Goal: Task Accomplishment & Management: Manage account settings

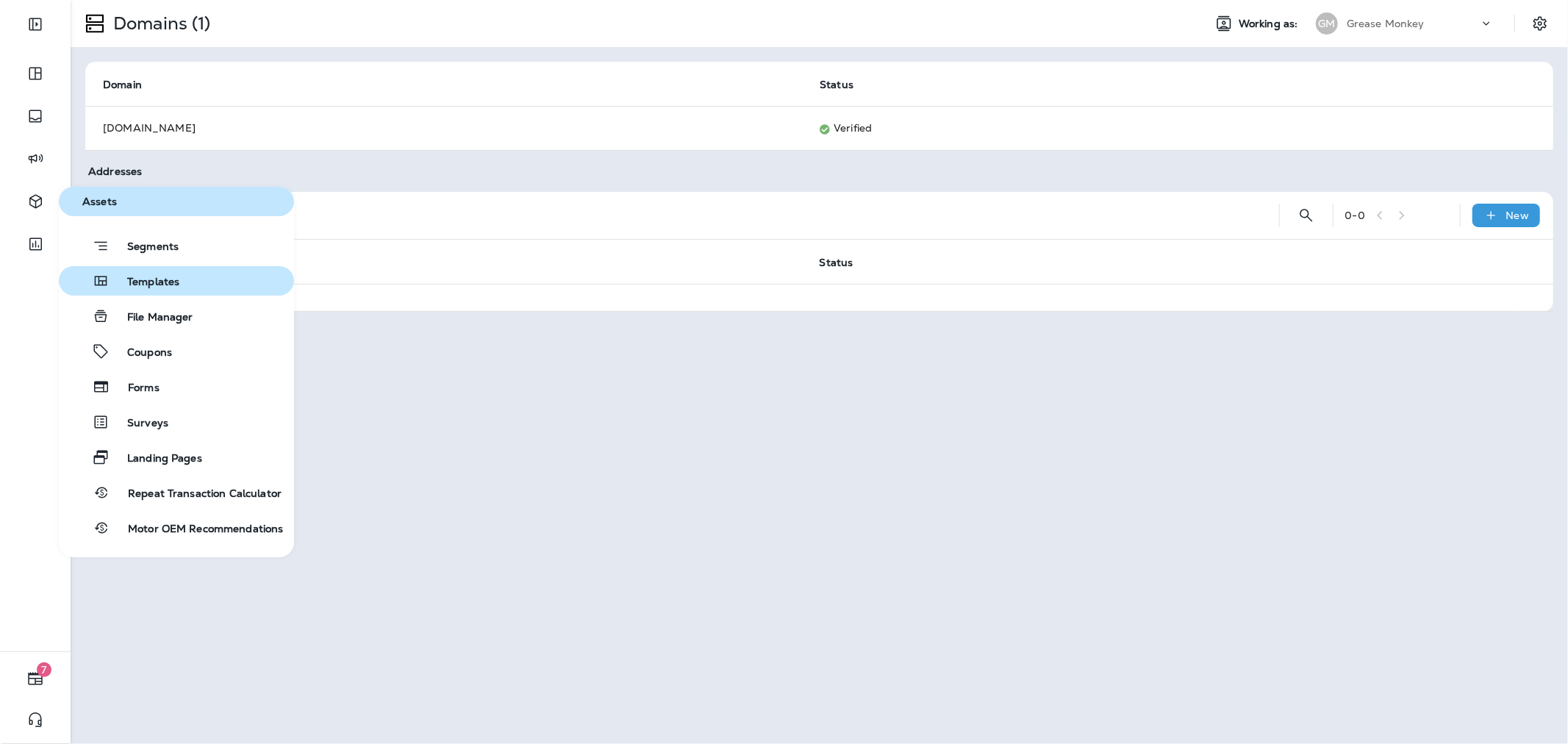
click at [154, 276] on span "Templates" at bounding box center [144, 282] width 70 height 14
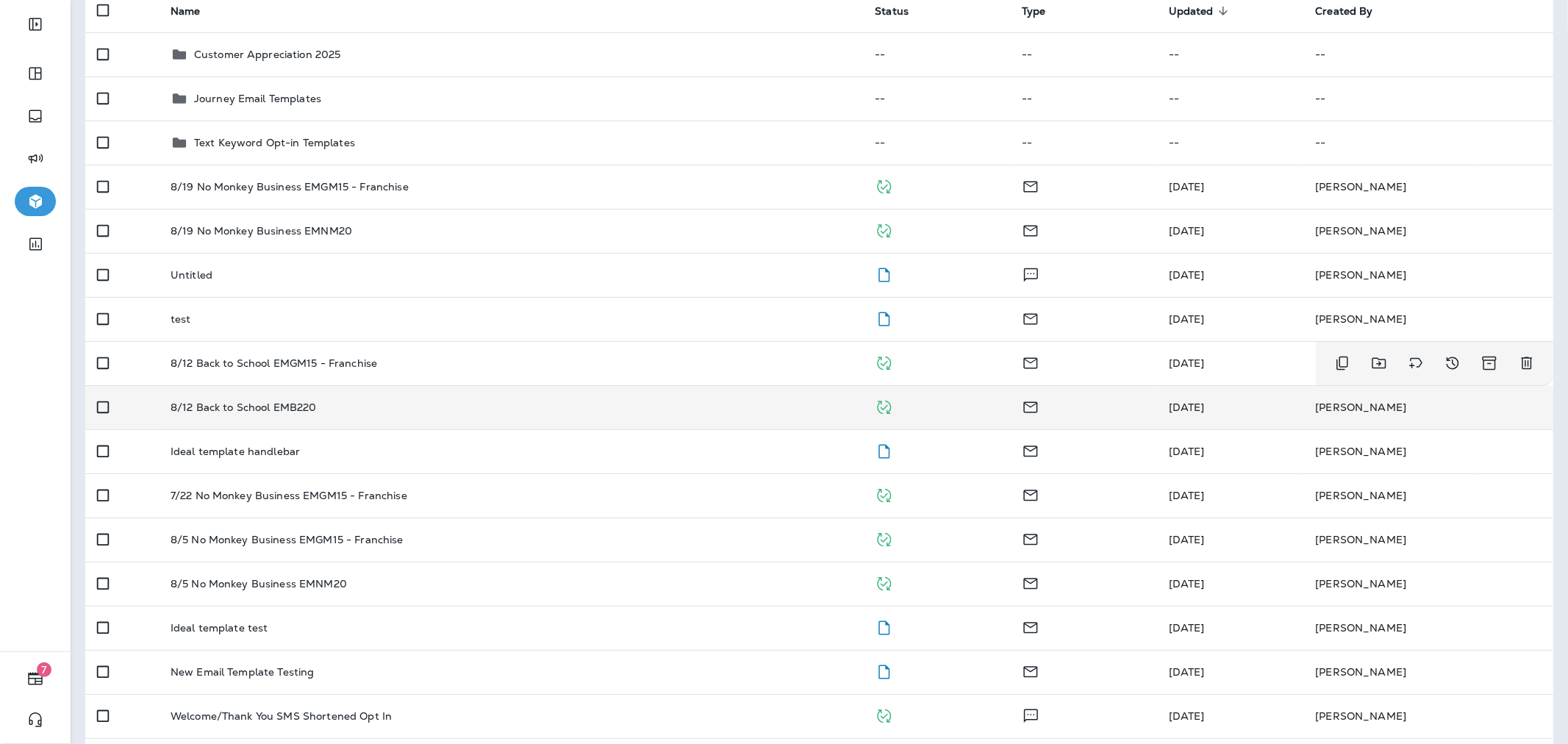
scroll to position [164, 0]
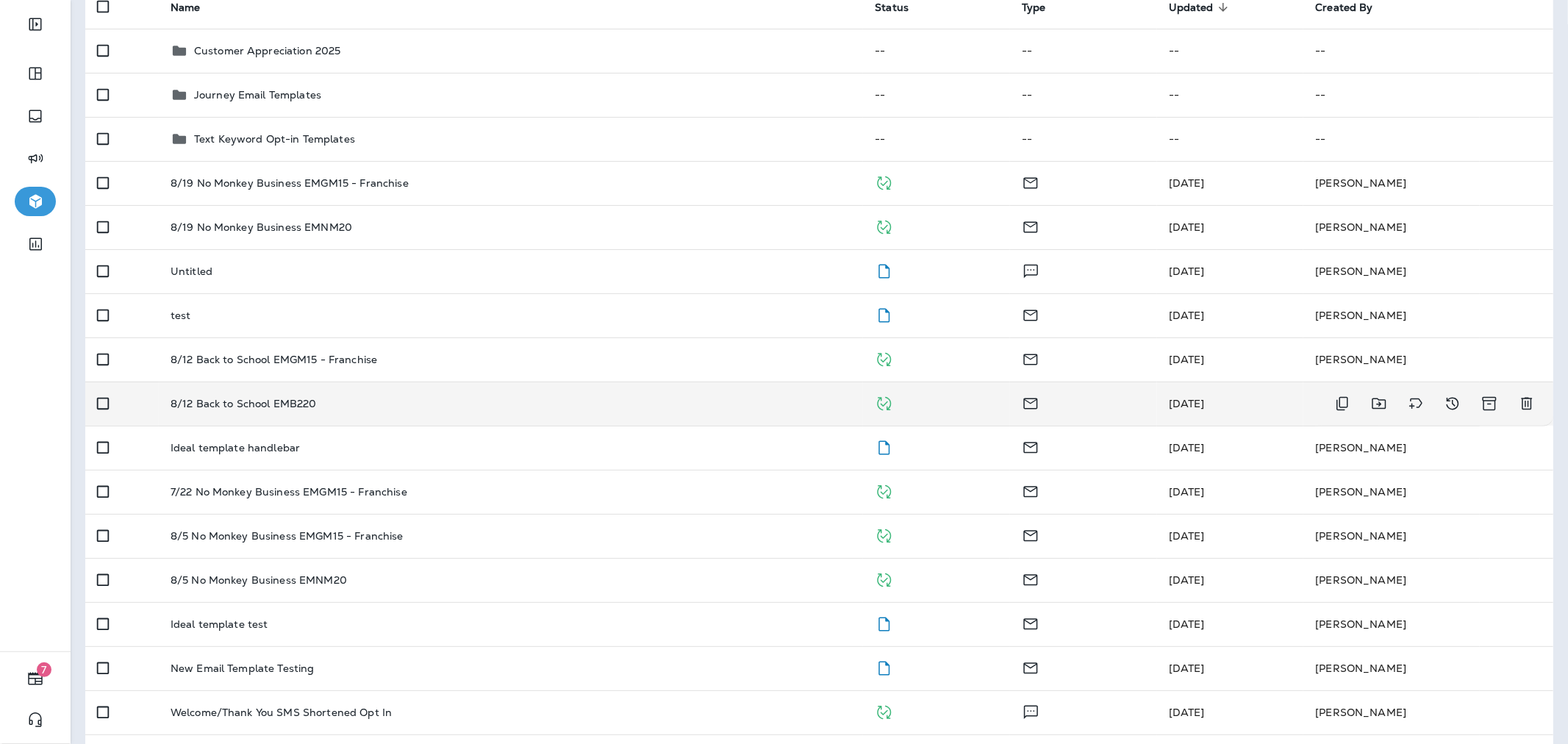
click at [373, 410] on td "8/12 Back to School EMB220" at bounding box center [510, 404] width 705 height 44
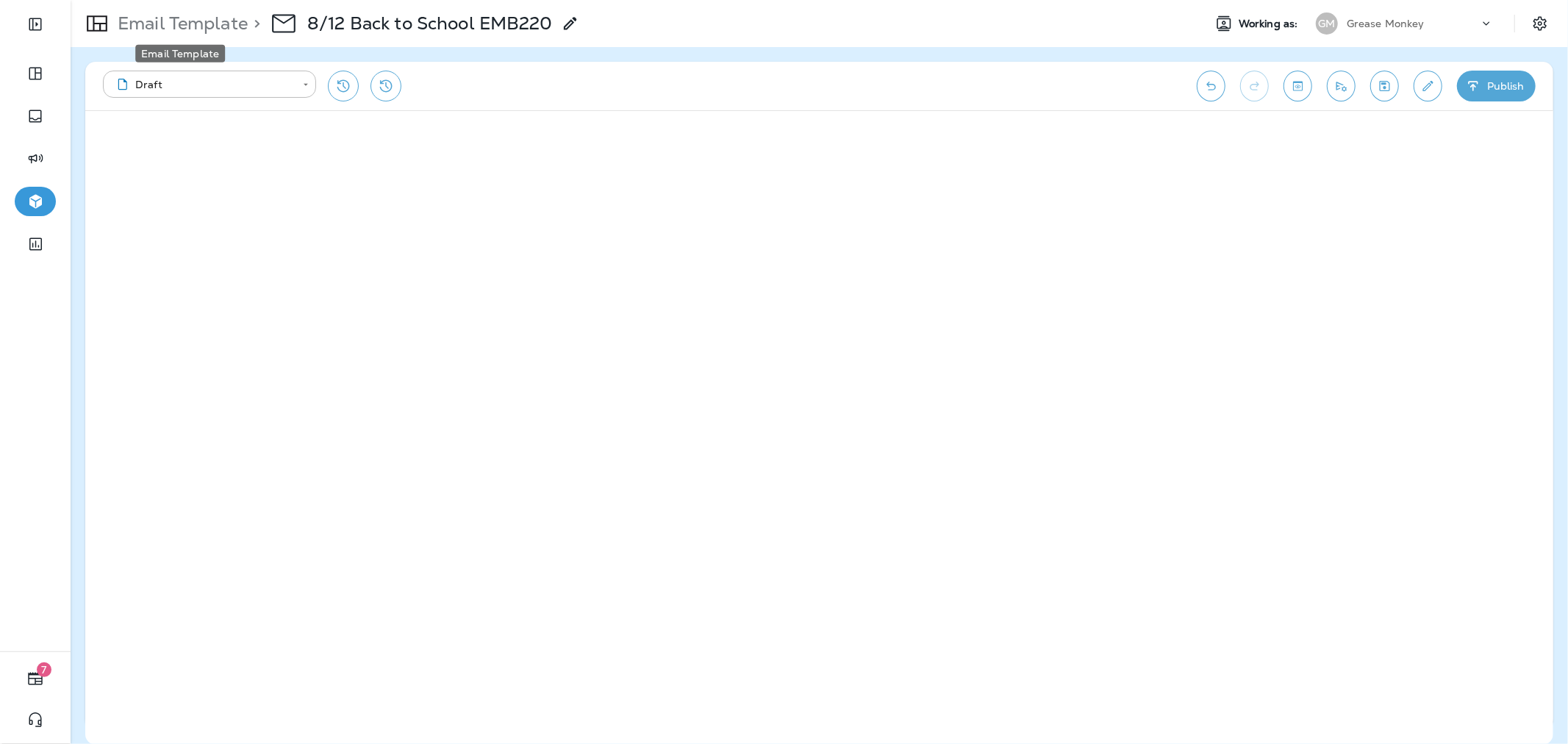
click at [217, 30] on p "Email Template" at bounding box center [180, 23] width 136 height 22
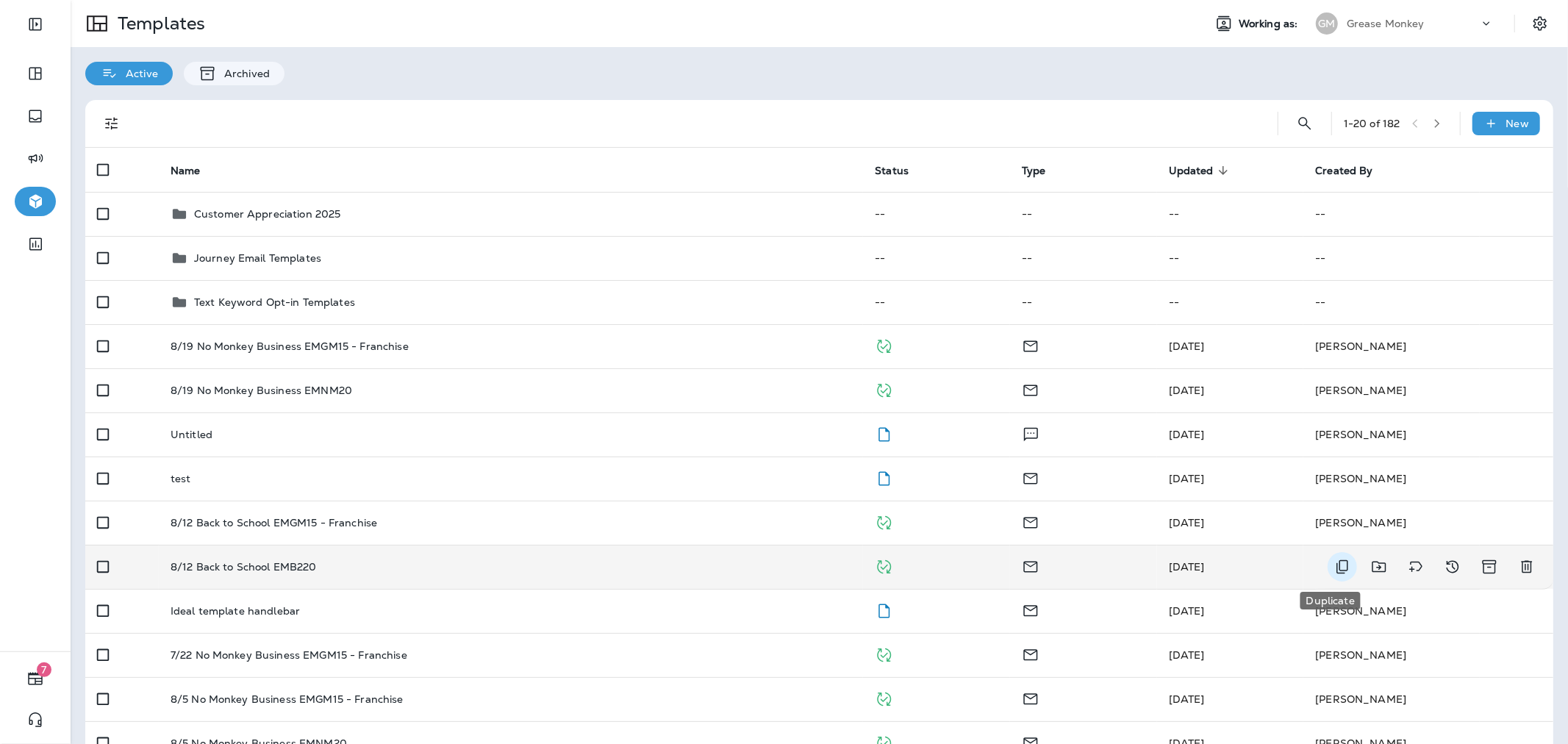
click at [1334, 563] on icon "Duplicate" at bounding box center [1342, 566] width 17 height 17
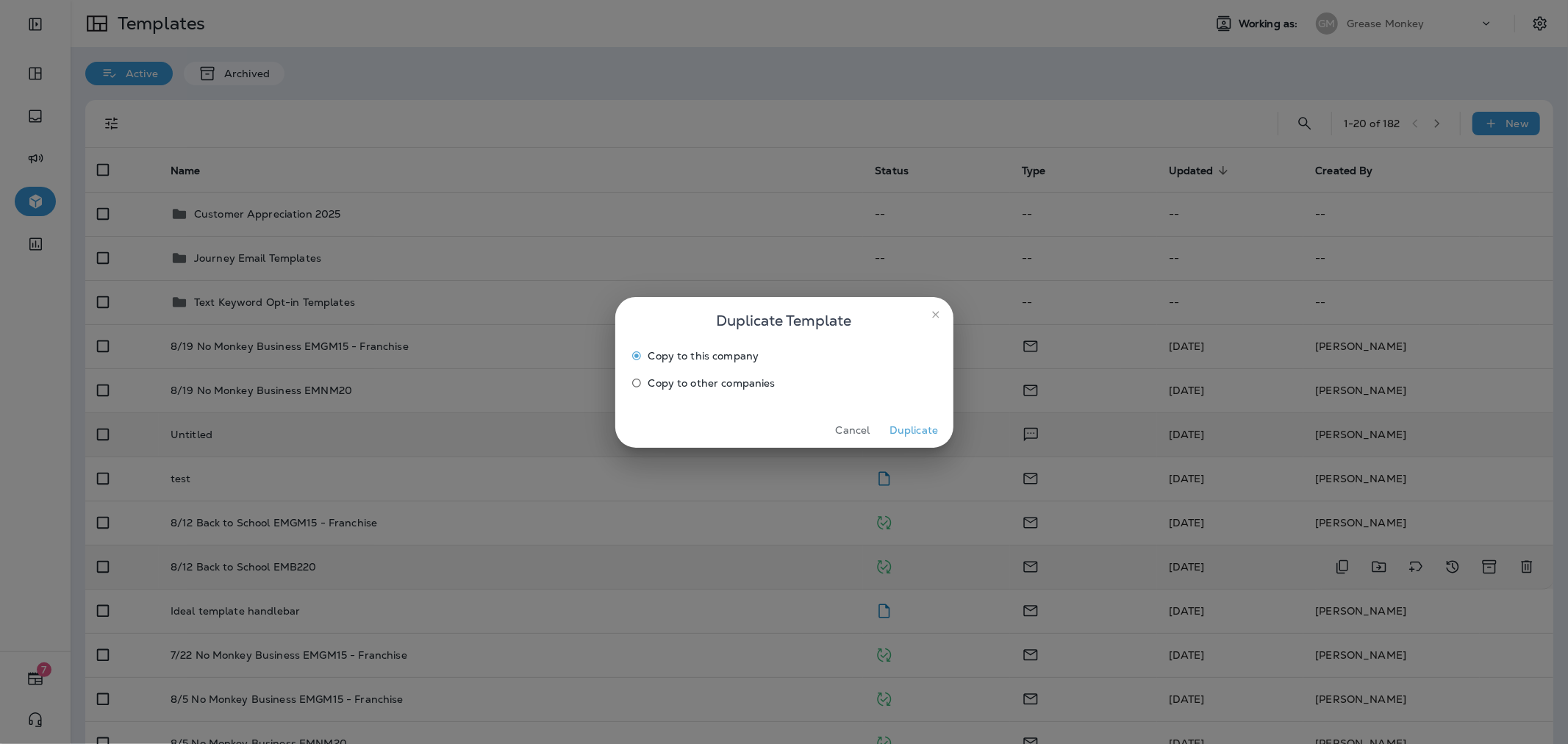
click at [902, 437] on button "Duplicate" at bounding box center [914, 430] width 55 height 22
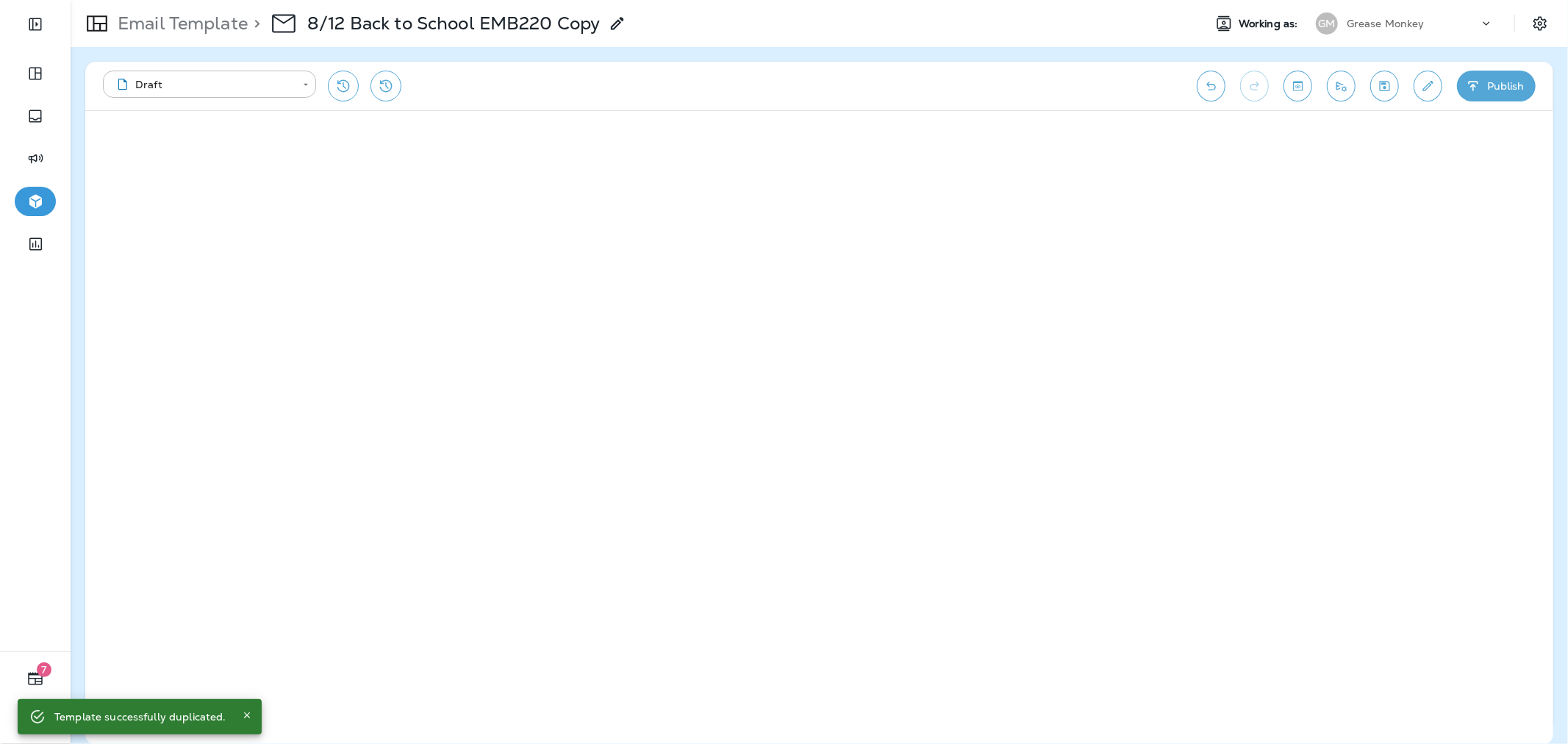
click at [1300, 83] on icon "Toggle preview" at bounding box center [1297, 86] width 16 height 15
click at [179, 145] on button "Exit Preview" at bounding box center [144, 134] width 102 height 29
click at [1394, 29] on div "Grease Monkey" at bounding box center [1413, 23] width 132 height 22
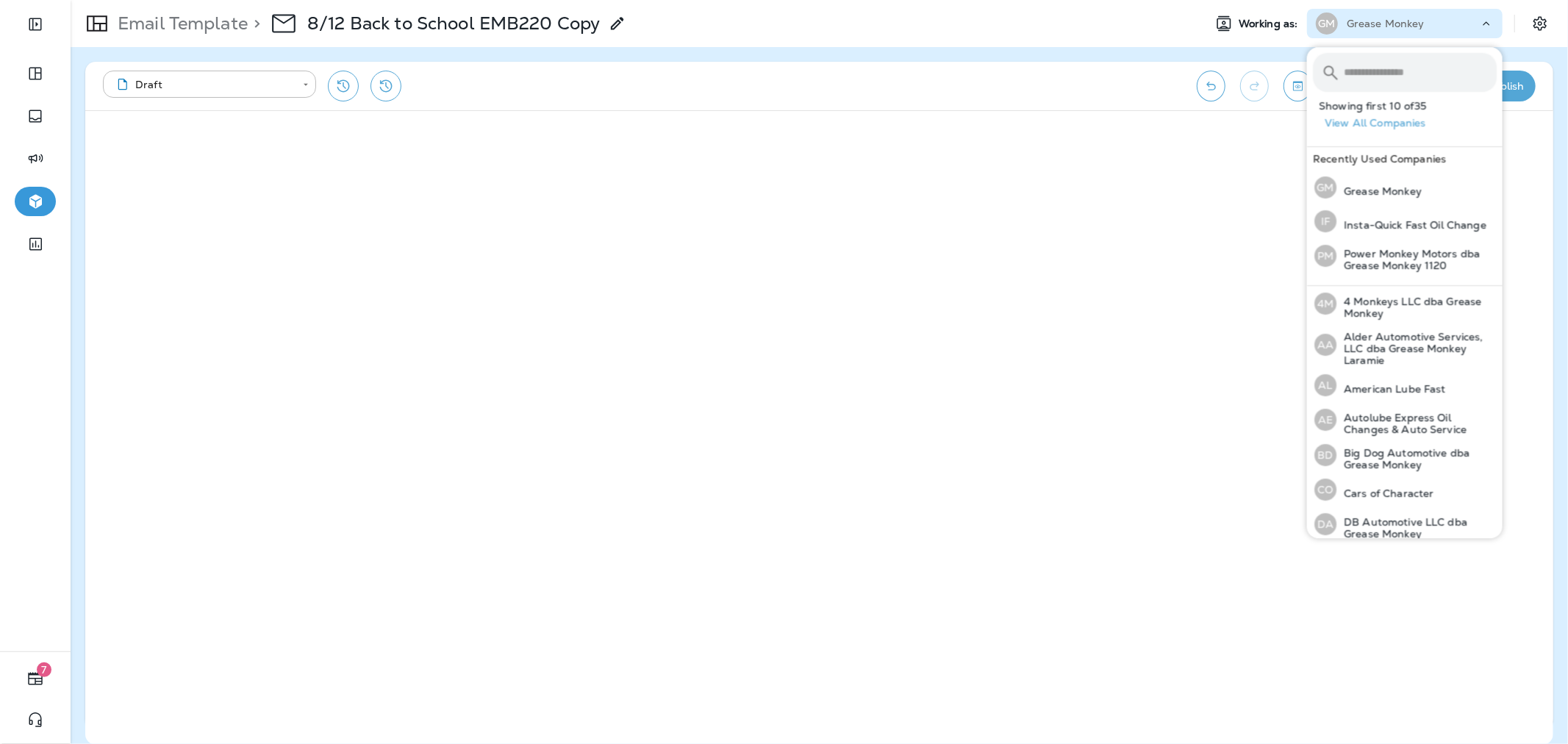
click at [1486, 29] on icon at bounding box center [1487, 23] width 15 height 15
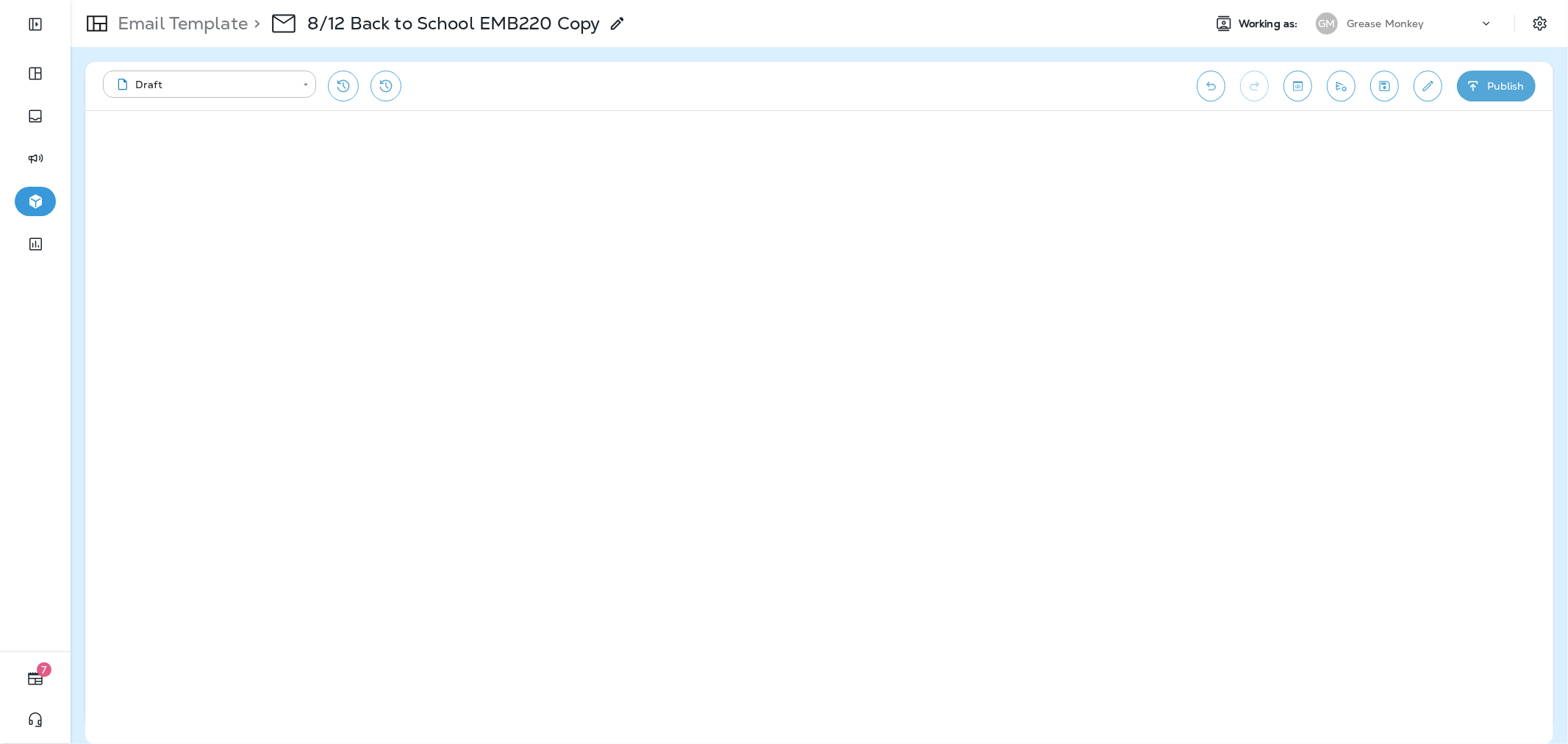
click at [1383, 27] on p "Grease Monkey" at bounding box center [1386, 23] width 78 height 12
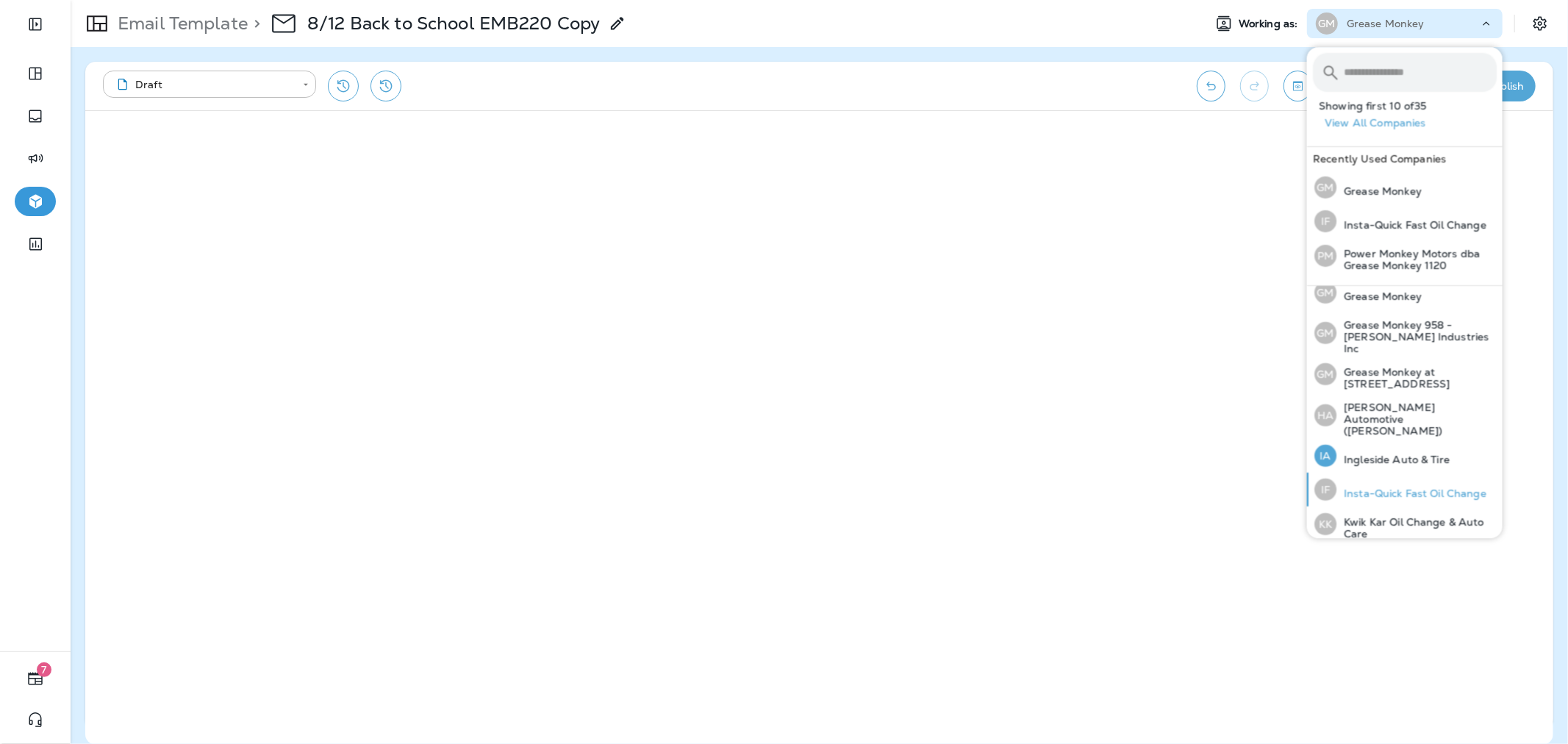
scroll to position [469, 0]
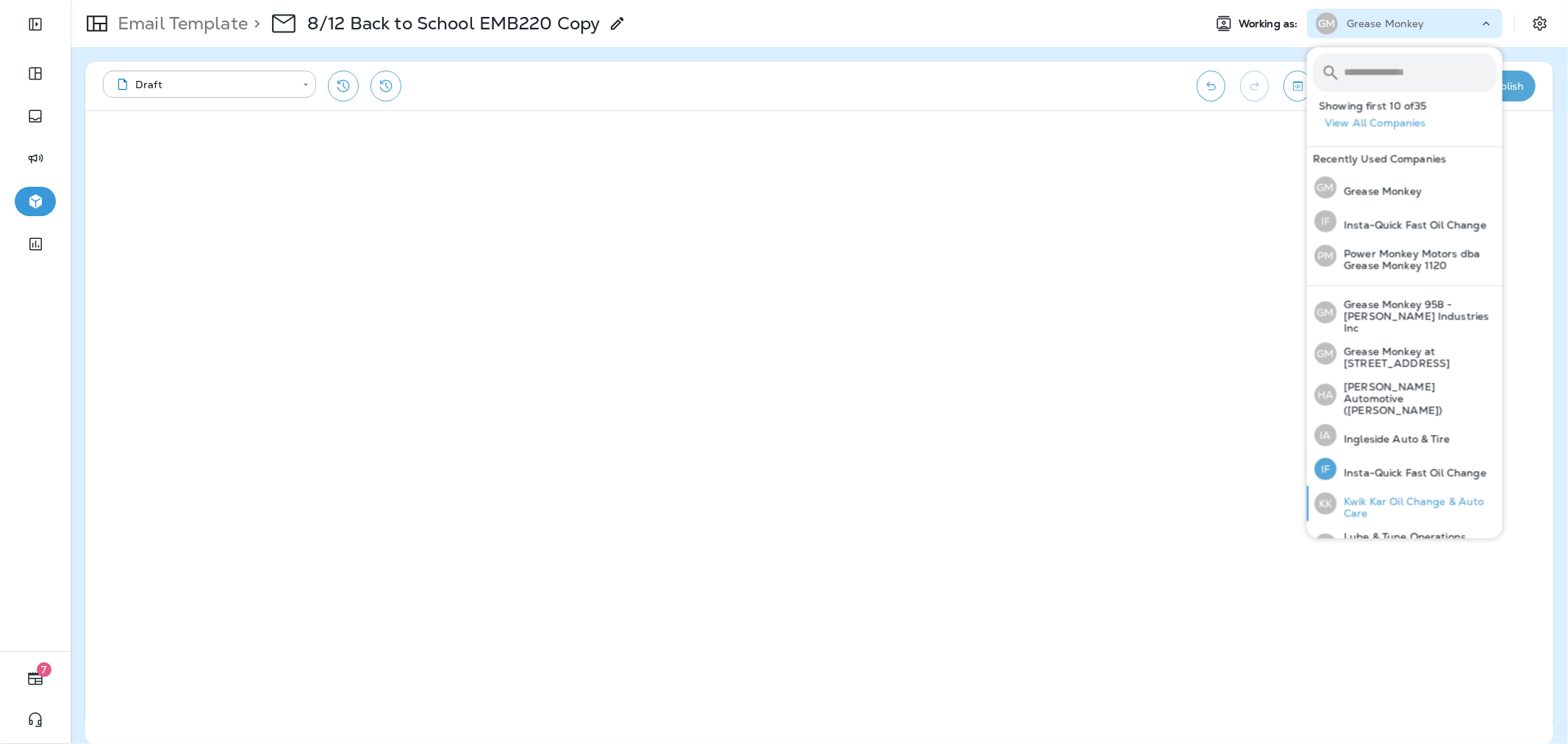
click at [1395, 486] on div "KK Kwik Kar Oil Change & Auto Care" at bounding box center [1406, 503] width 194 height 36
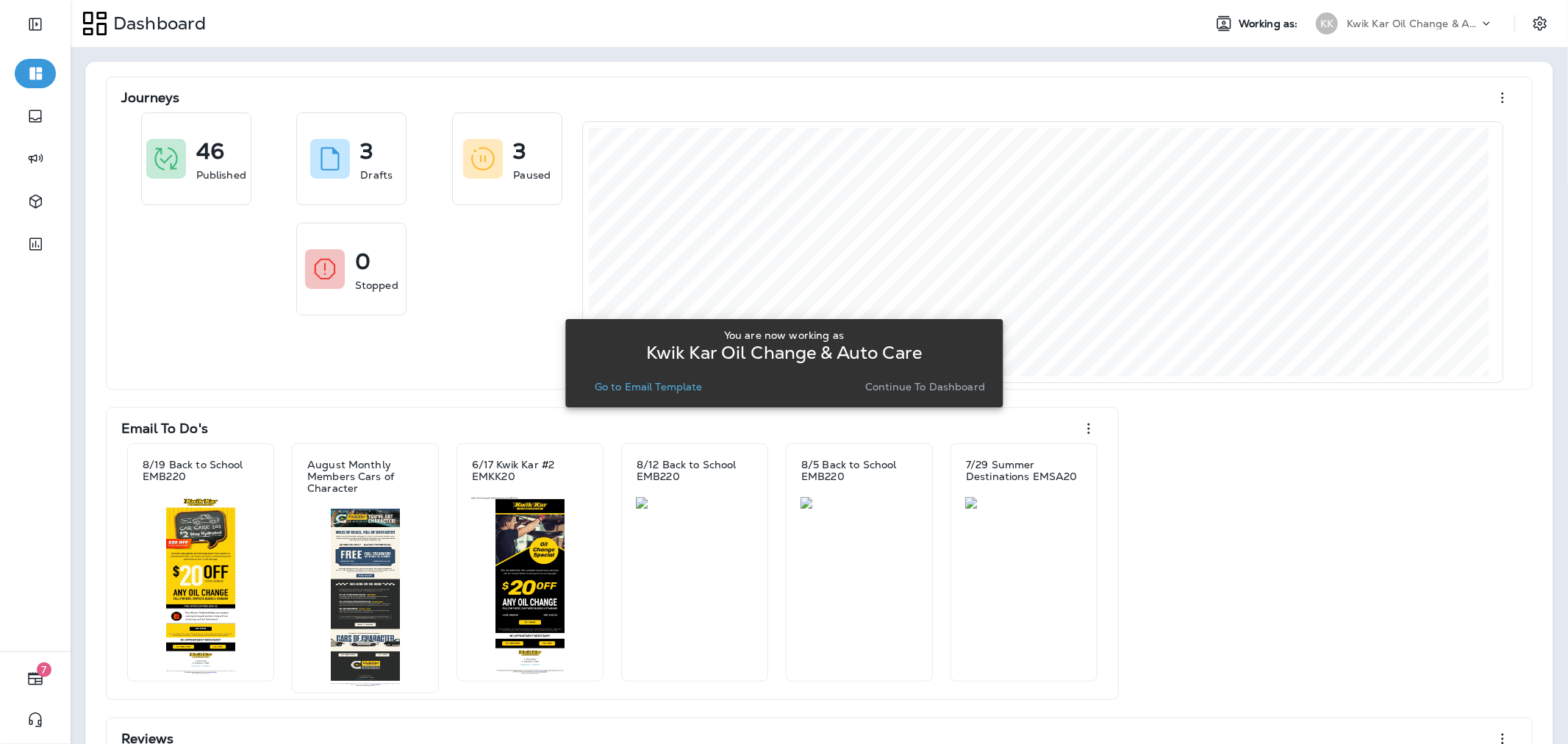
click at [621, 381] on p "Go to Email Template" at bounding box center [649, 387] width 108 height 12
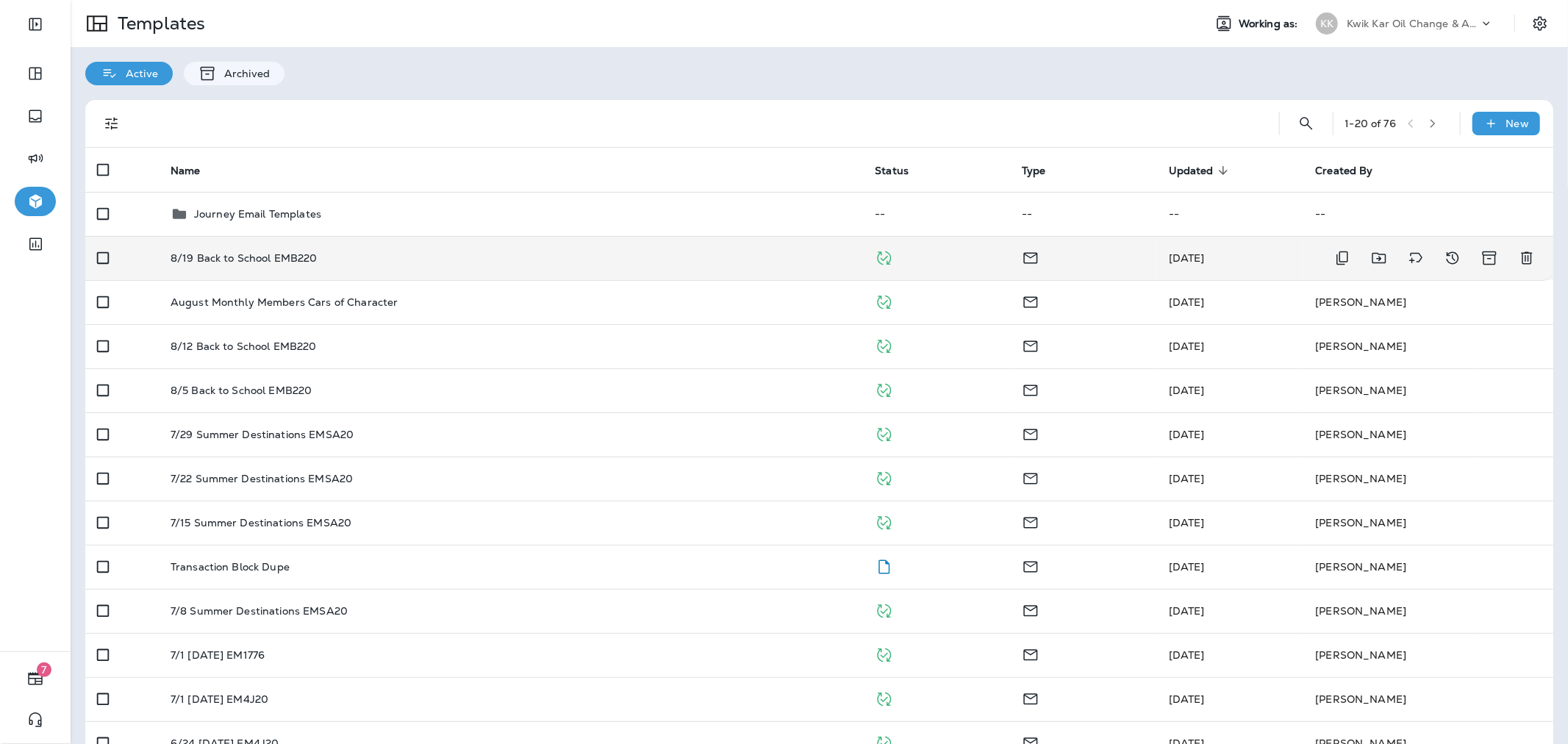
click at [530, 257] on div "8/19 Back to School EMB220" at bounding box center [510, 258] width 681 height 12
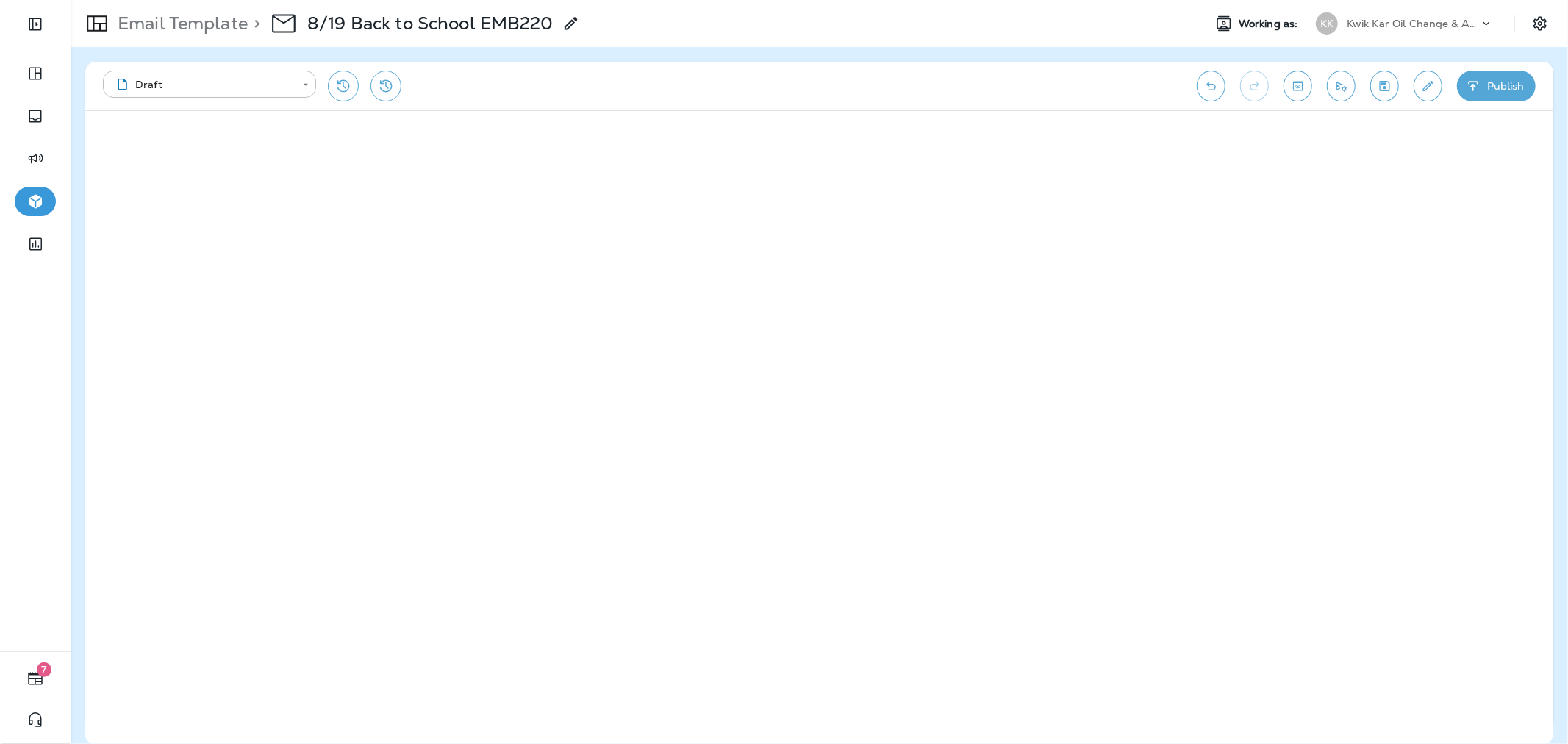
click at [1401, 31] on div "Kwik Kar Oil Change & Auto Care" at bounding box center [1413, 23] width 132 height 22
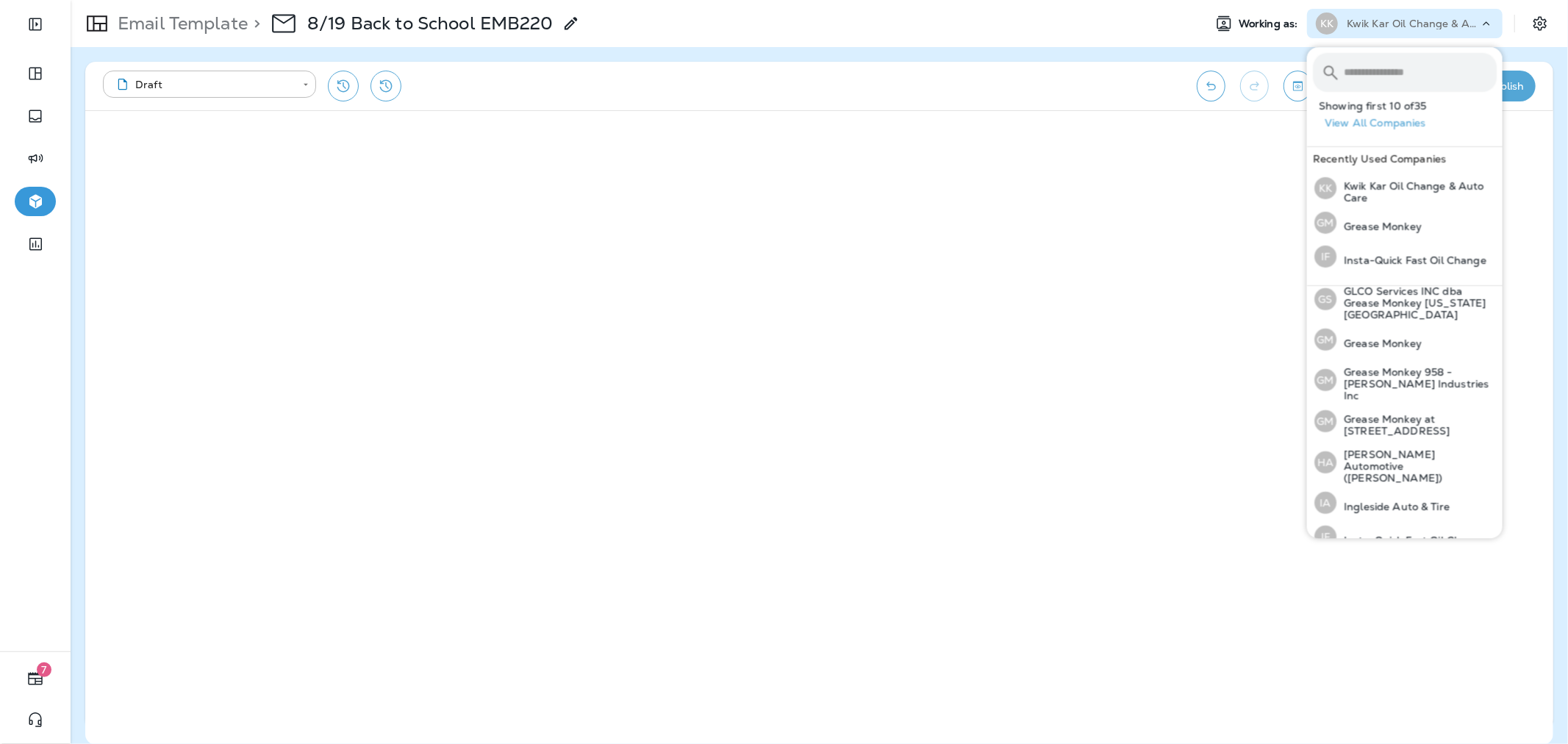
scroll to position [469, 0]
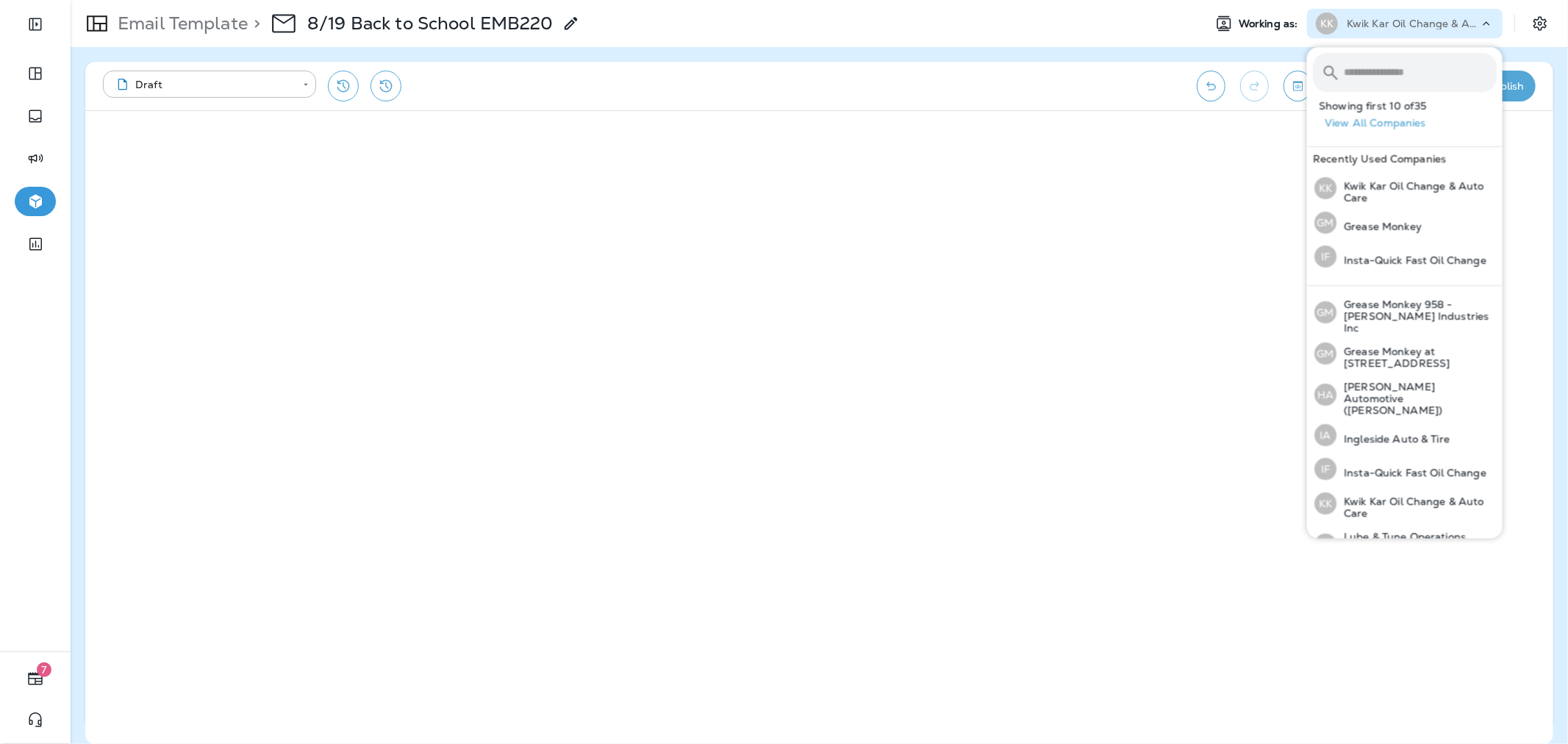
click at [1405, 69] on input "text" at bounding box center [1420, 72] width 153 height 39
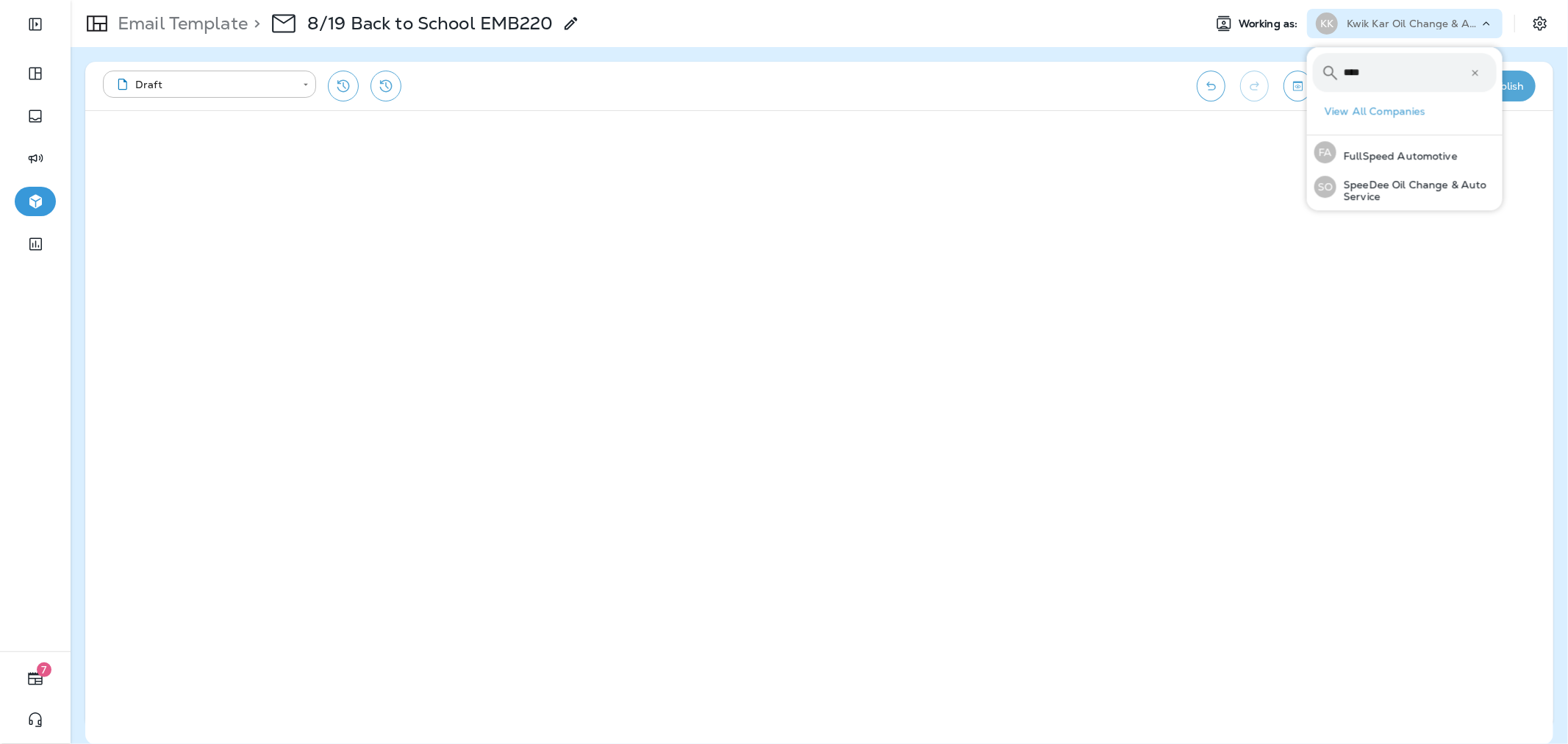
scroll to position [0, 0]
type input "*****"
click at [1415, 181] on p "SpeeDee Oil Change & Auto Service" at bounding box center [1416, 190] width 160 height 23
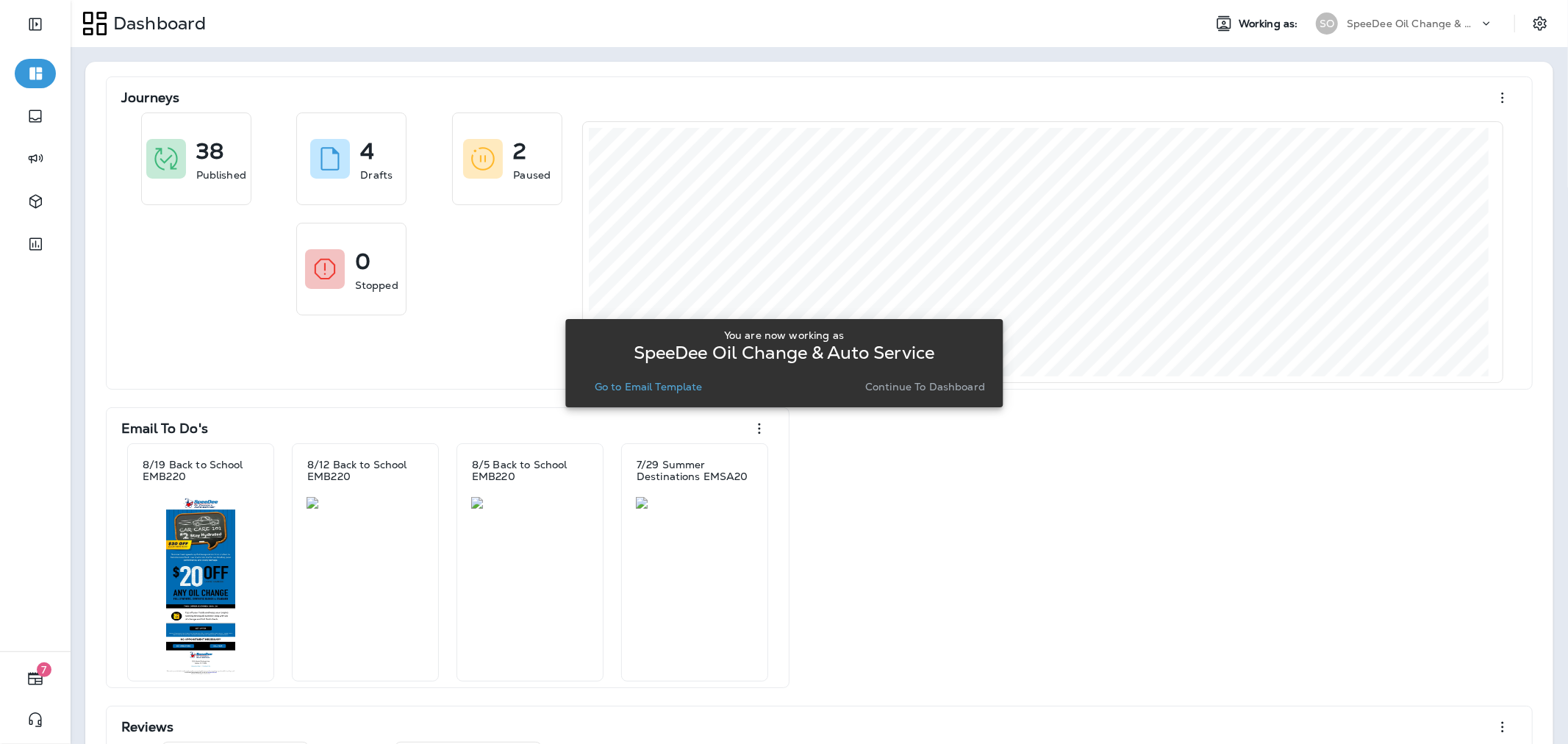
click at [902, 386] on p "Continue to Dashboard" at bounding box center [926, 387] width 120 height 12
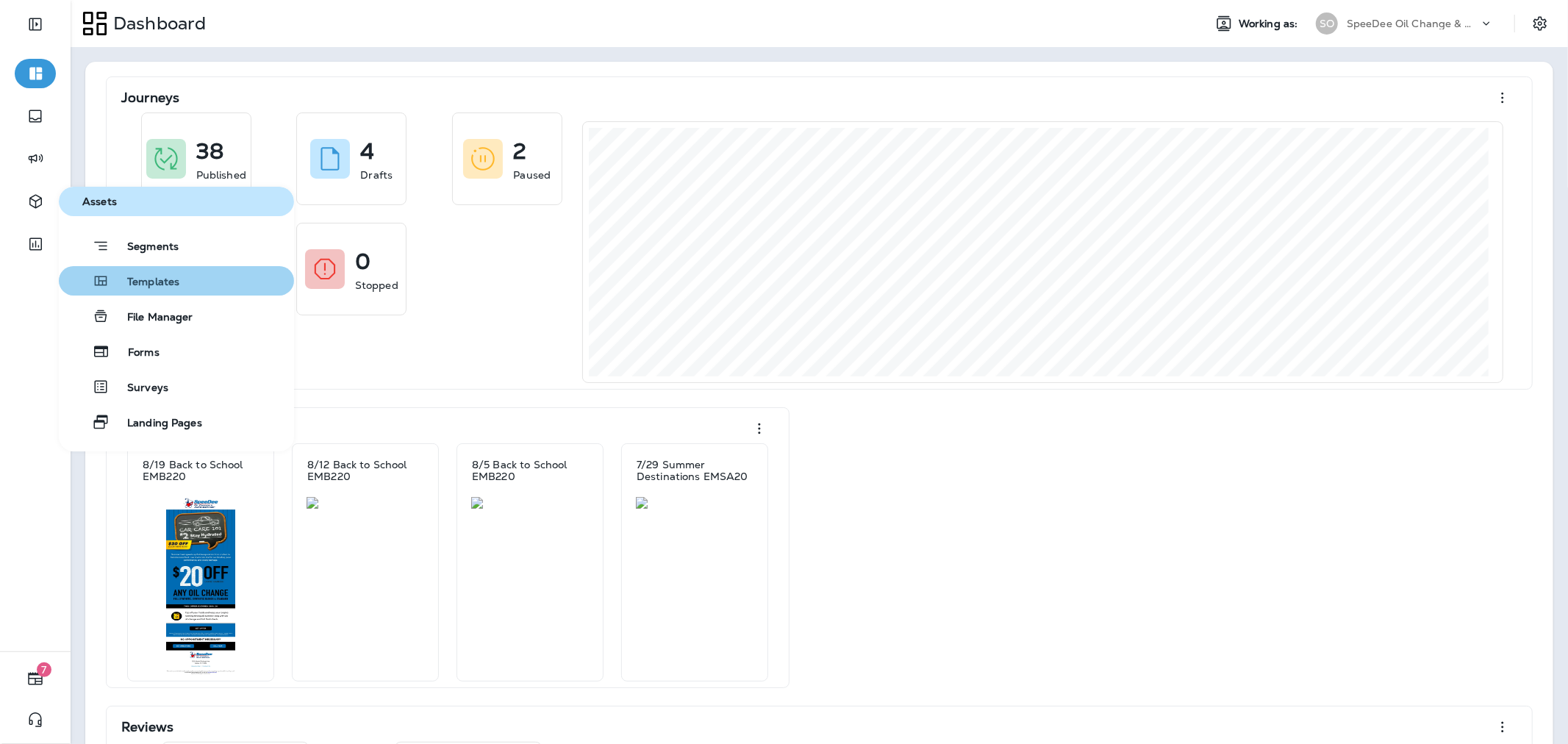
click at [137, 281] on span "Templates" at bounding box center [144, 282] width 70 height 14
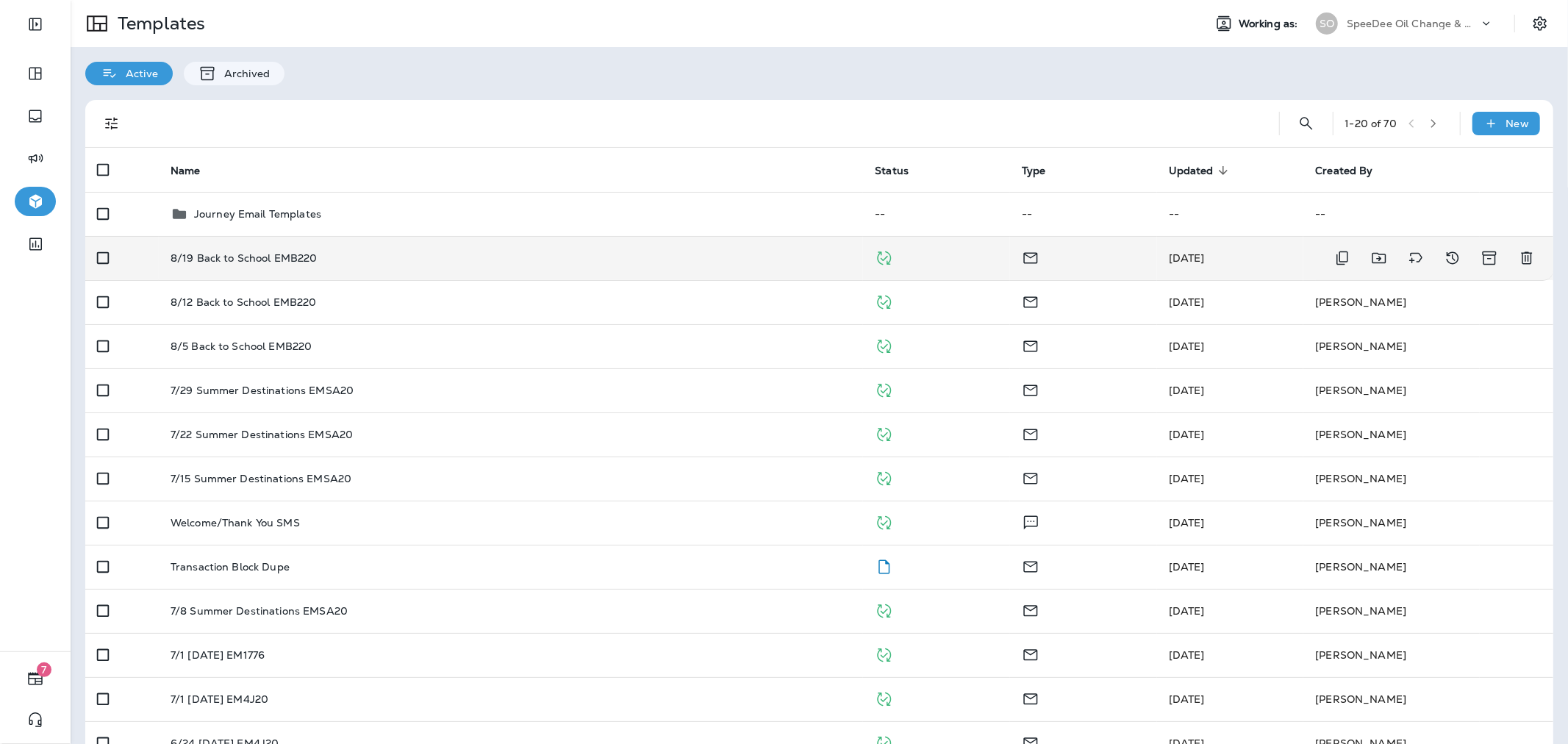
click at [432, 260] on div "8/19 Back to School EMB220" at bounding box center [510, 258] width 681 height 12
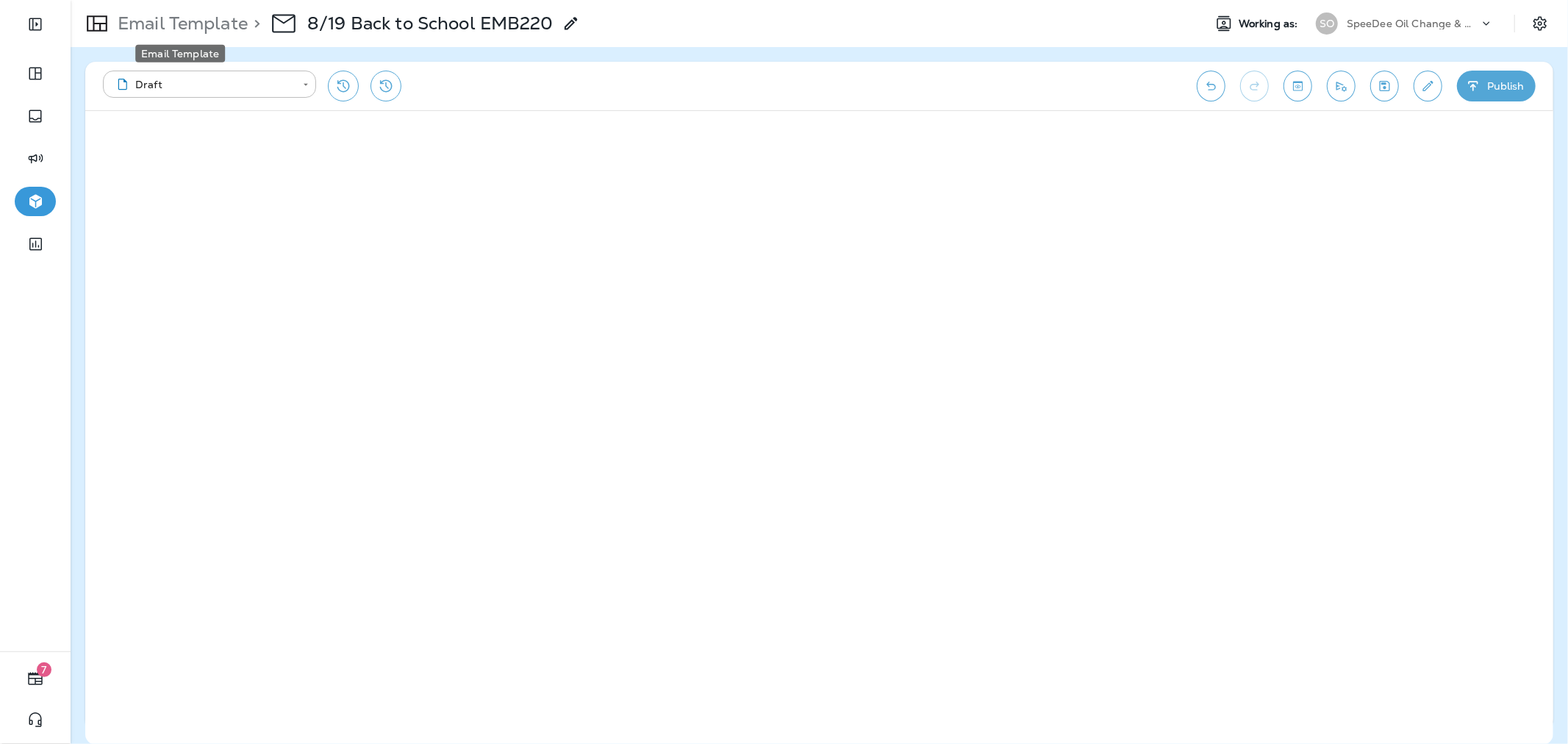
click at [173, 23] on p "Email Template" at bounding box center [180, 23] width 136 height 22
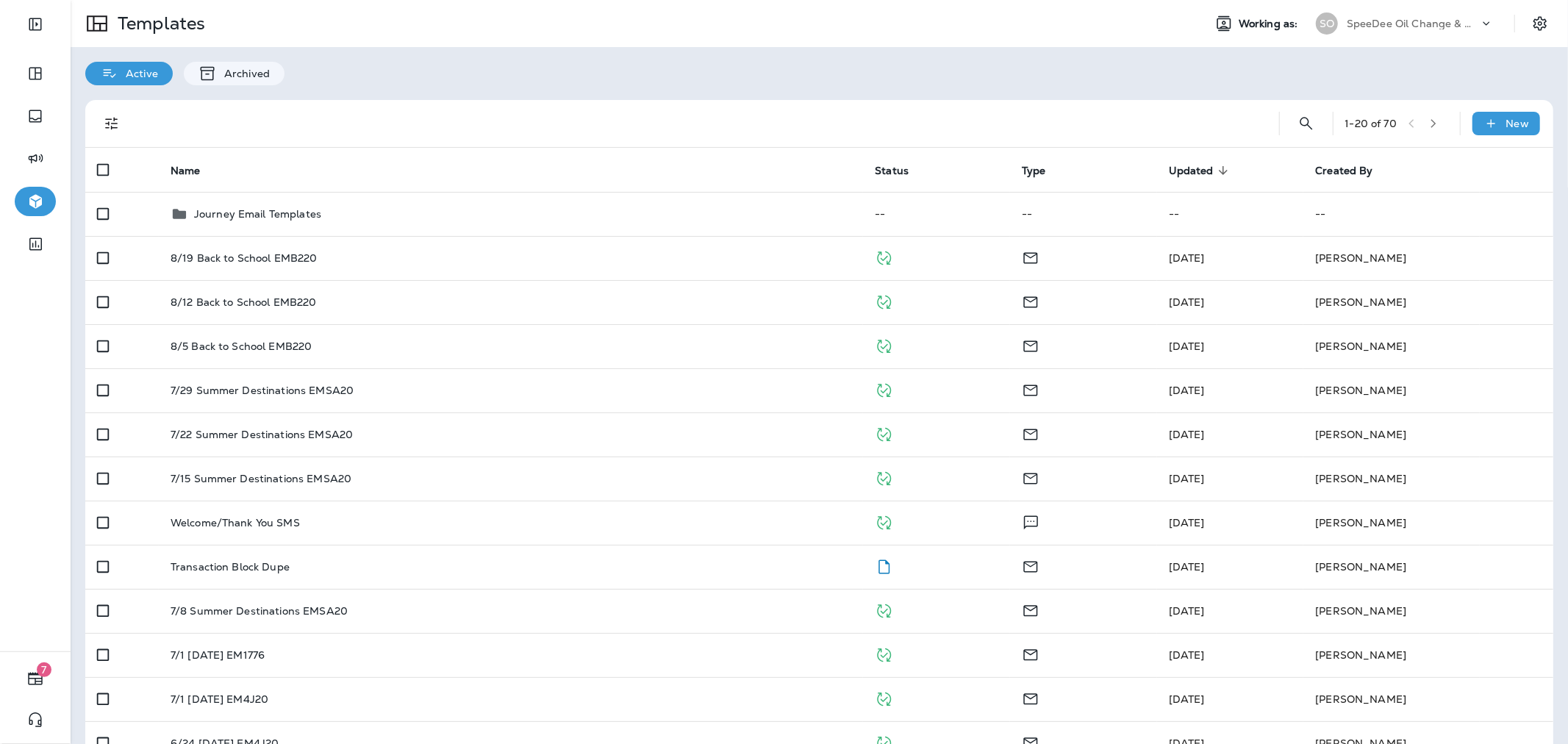
click at [1449, 28] on p "SpeeDee Oil Change & Auto Service" at bounding box center [1413, 23] width 132 height 12
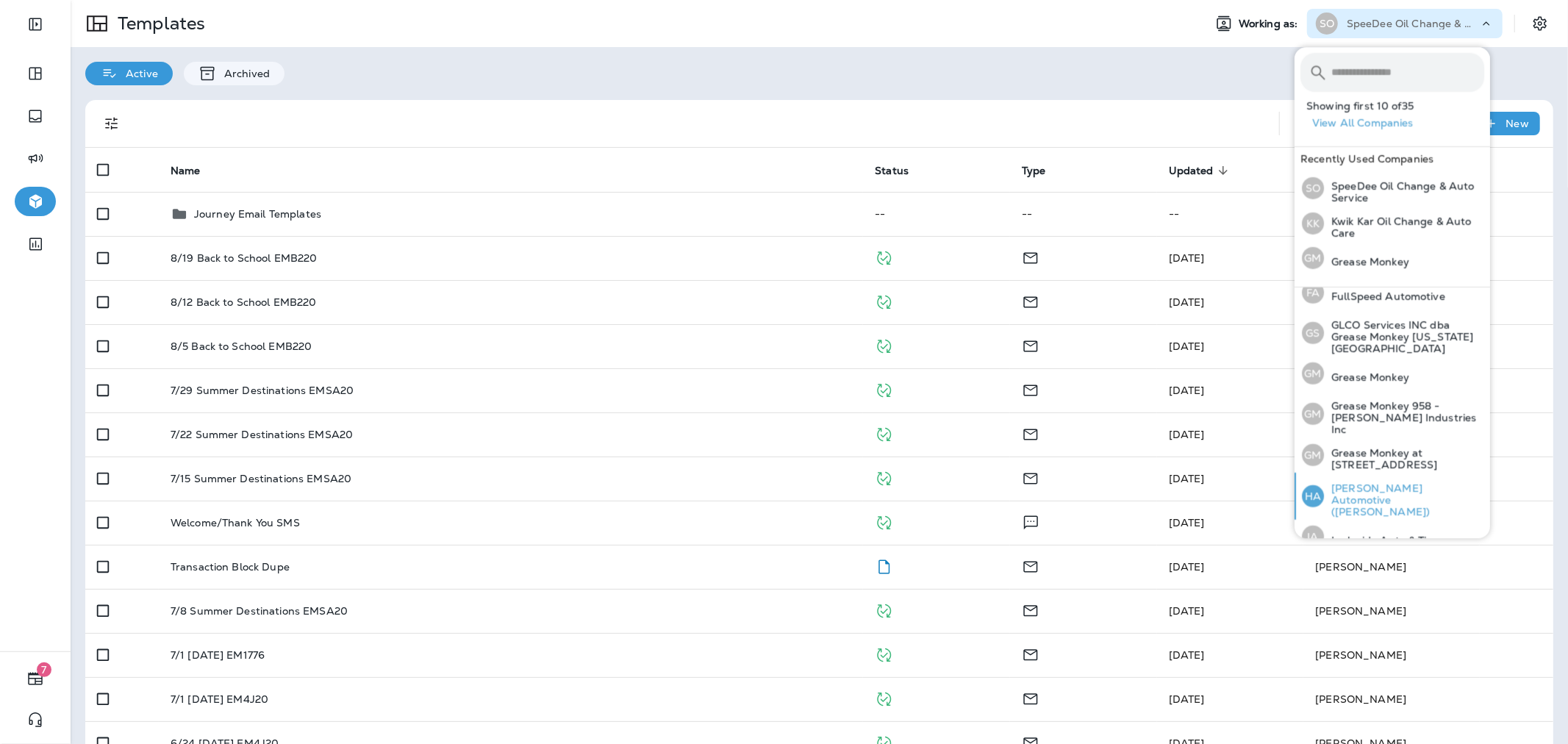
scroll to position [409, 0]
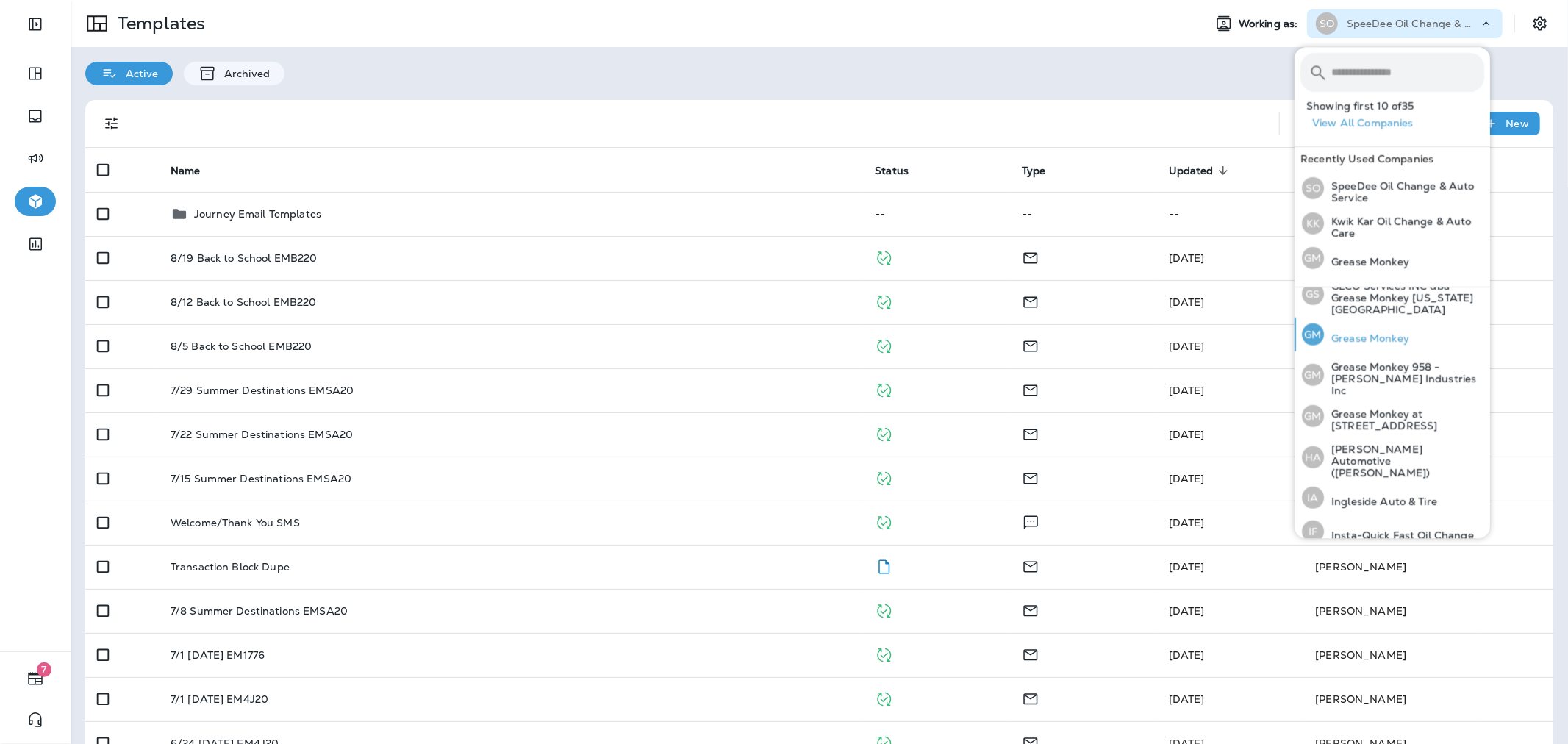
click at [1390, 334] on div "GM Grease Monkey" at bounding box center [1356, 335] width 119 height 34
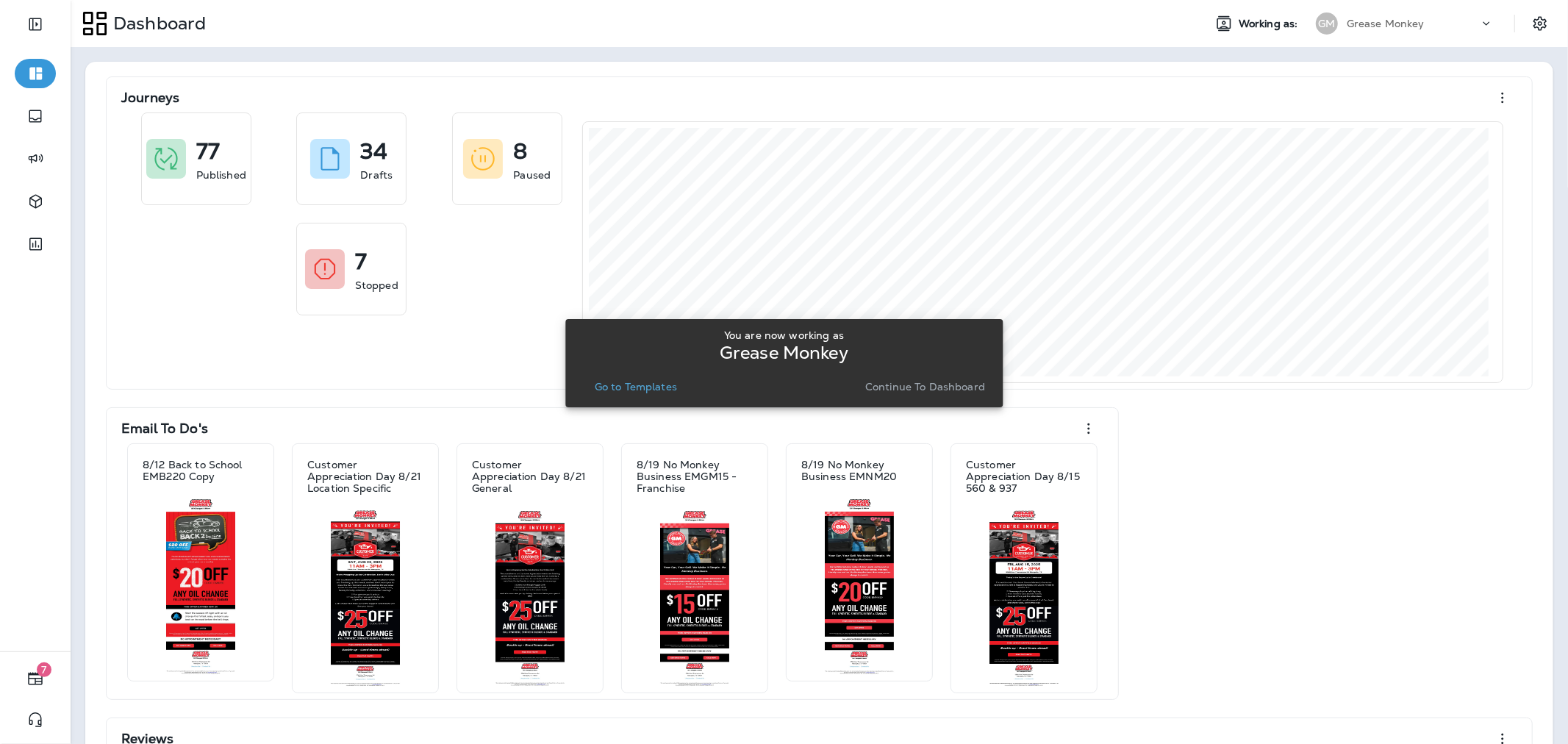
click at [652, 384] on p "Go to Templates" at bounding box center [636, 387] width 82 height 12
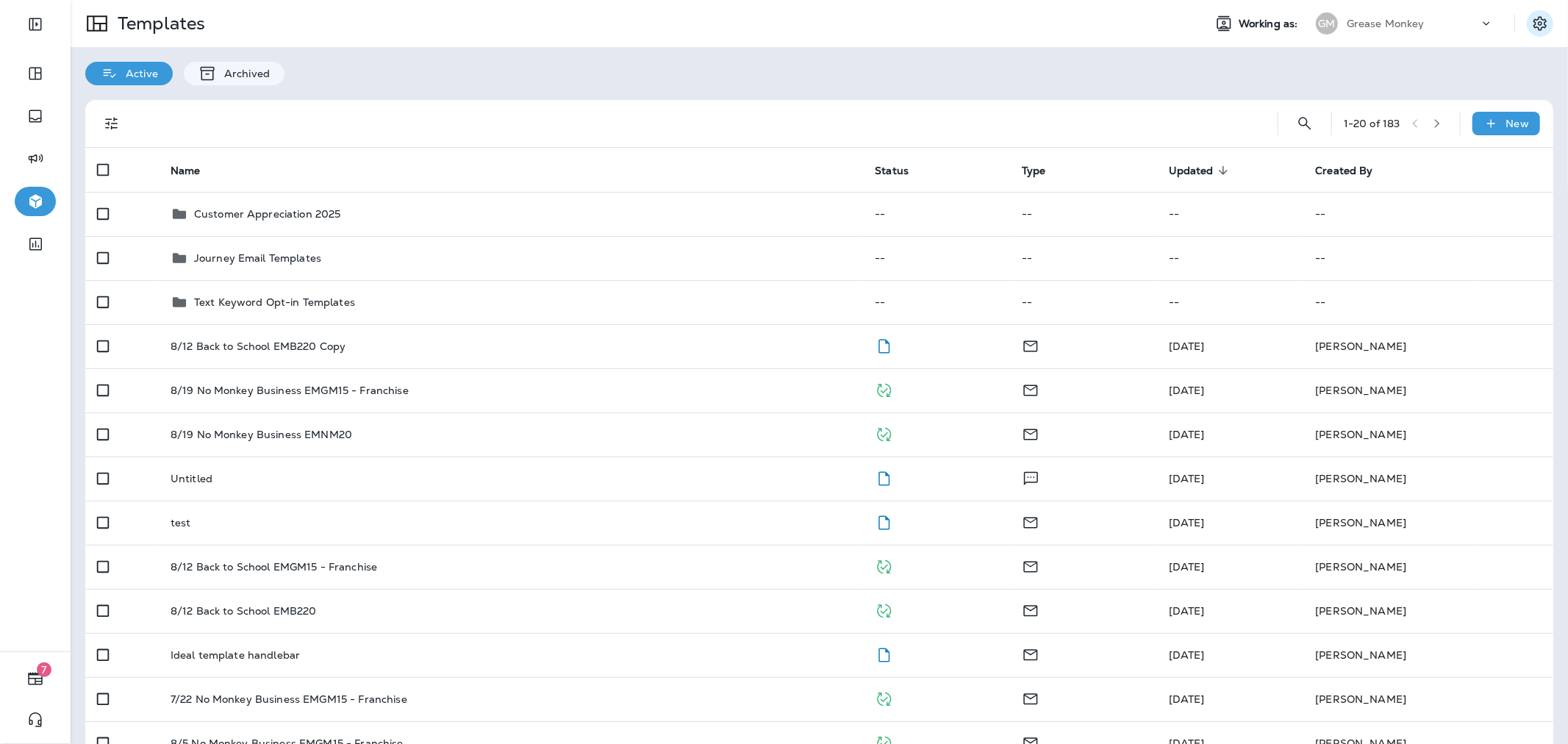
click at [1534, 19] on icon "Settings" at bounding box center [1541, 22] width 13 height 14
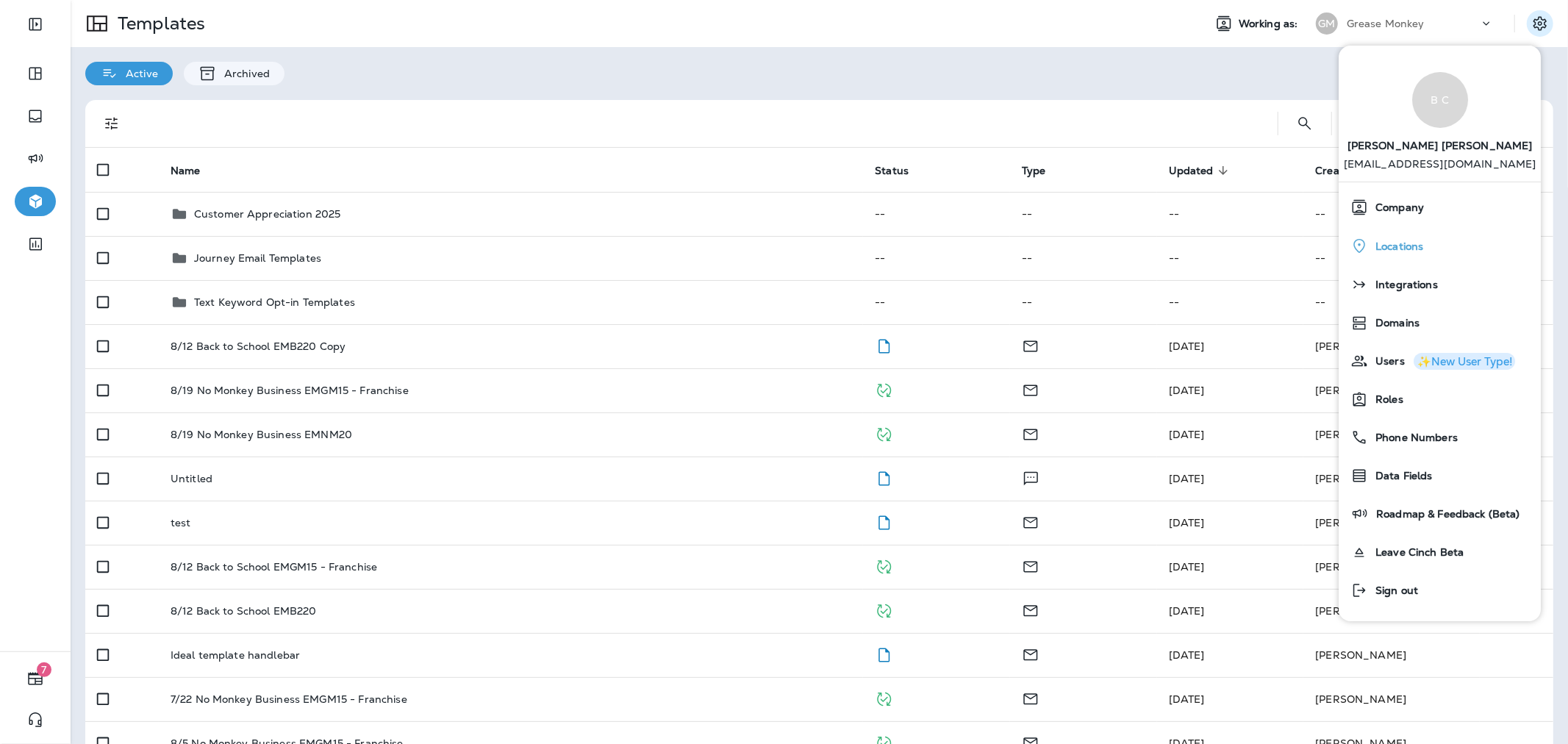
click at [1429, 244] on div "Locations" at bounding box center [1439, 246] width 190 height 30
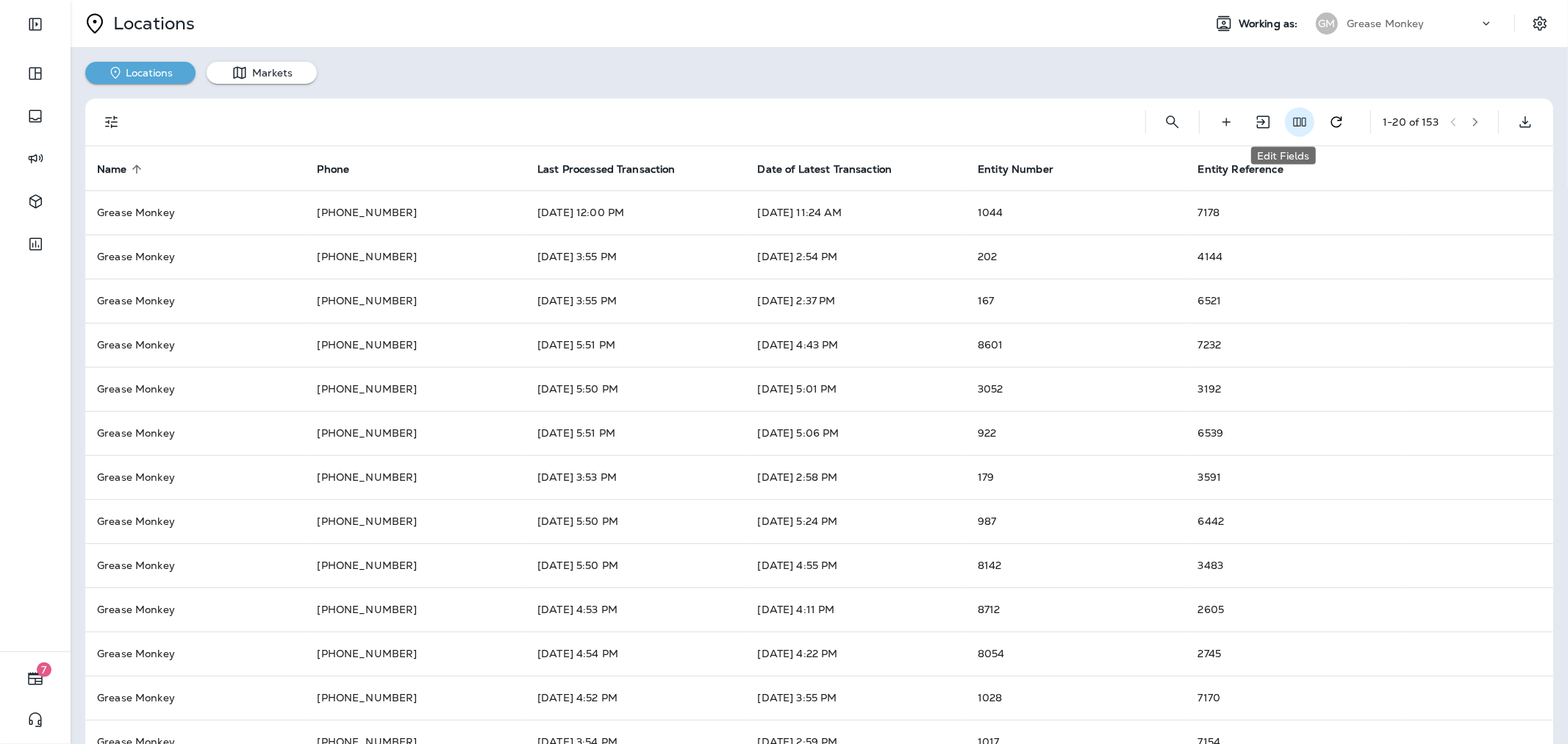
click at [1294, 125] on use "Edit Fields" at bounding box center [1300, 122] width 12 height 9
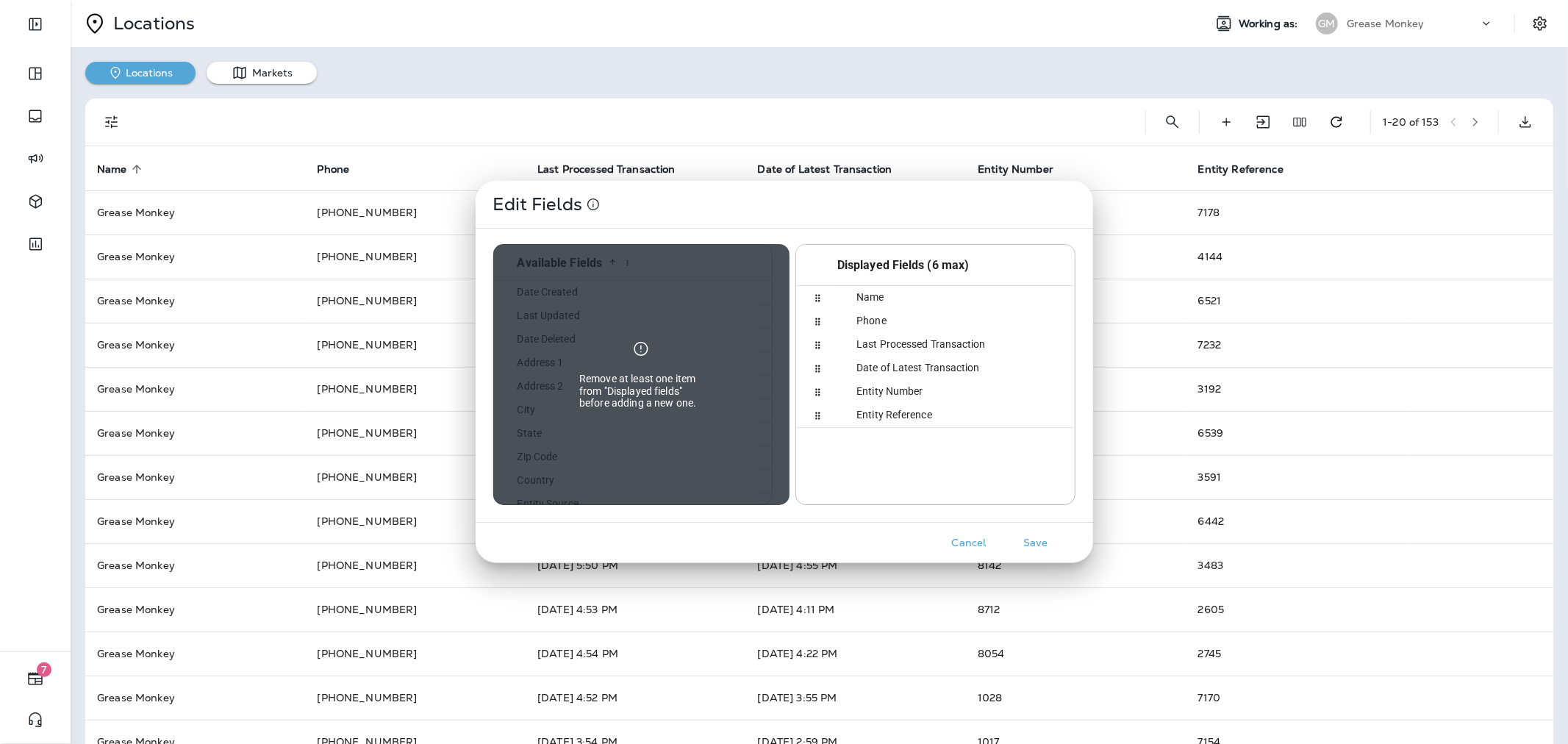
click at [985, 349] on span "Last Processed Transaction" at bounding box center [912, 344] width 146 height 12
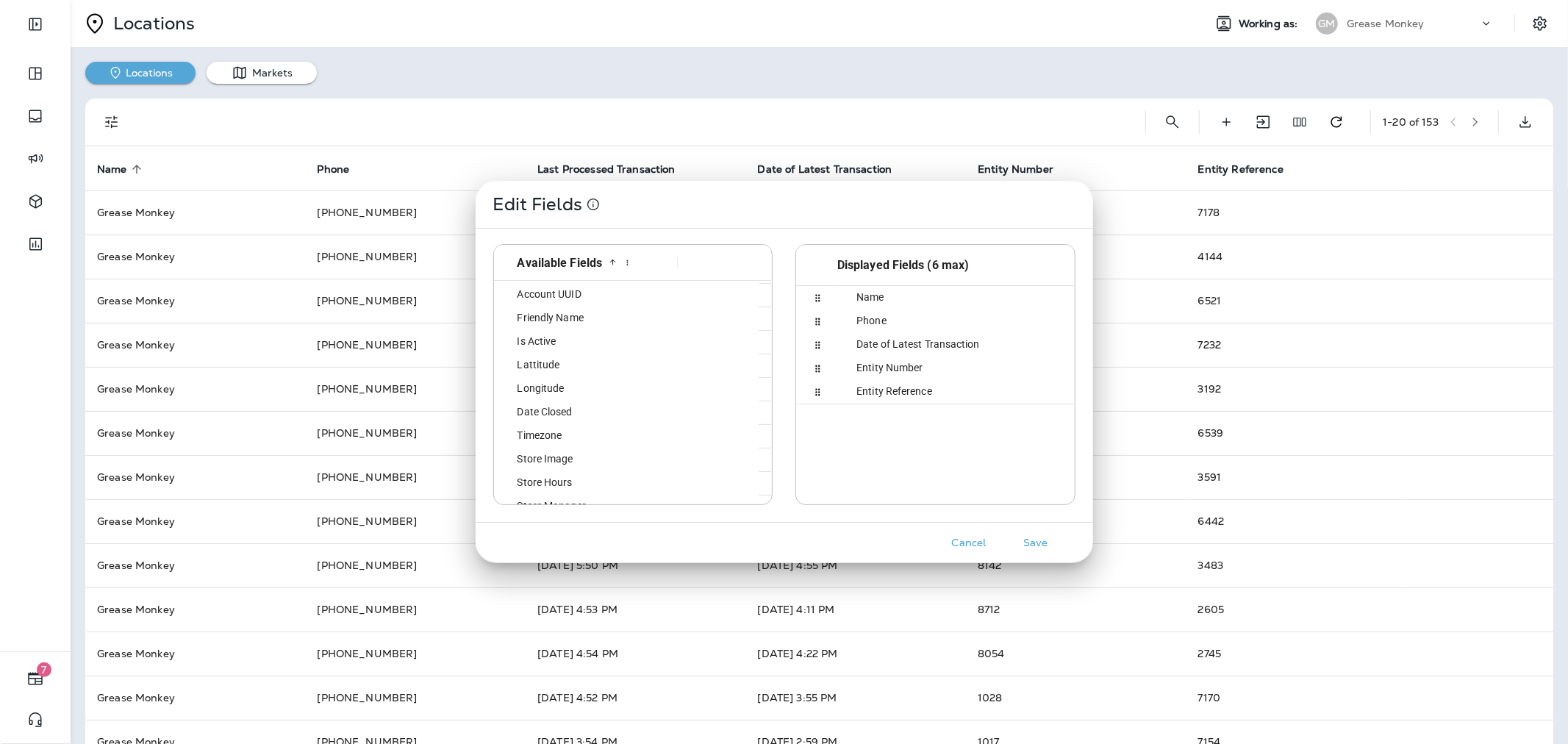
click at [564, 339] on div "Is Active" at bounding box center [584, 341] width 170 height 22
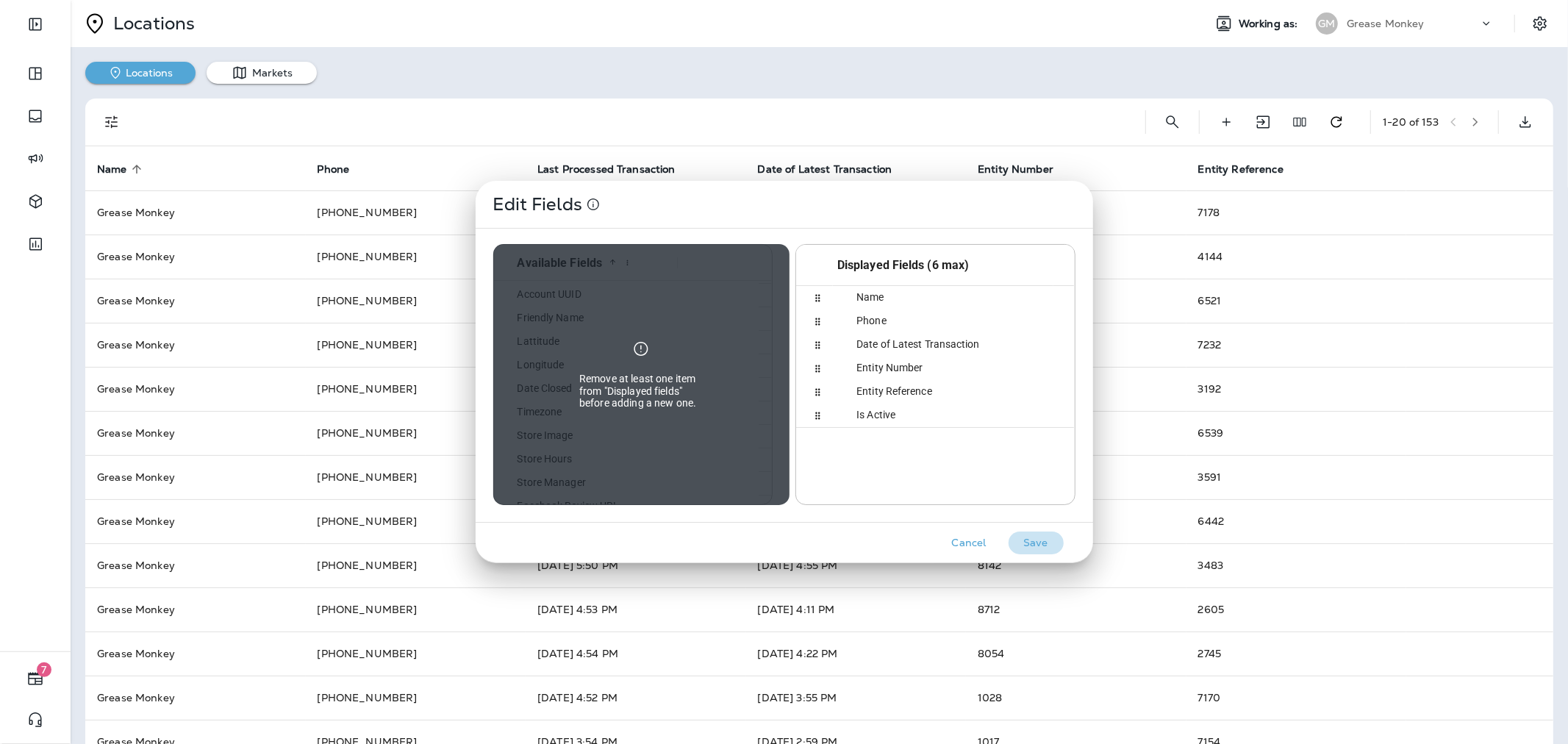
click at [1038, 535] on button "Save" at bounding box center [1036, 542] width 55 height 22
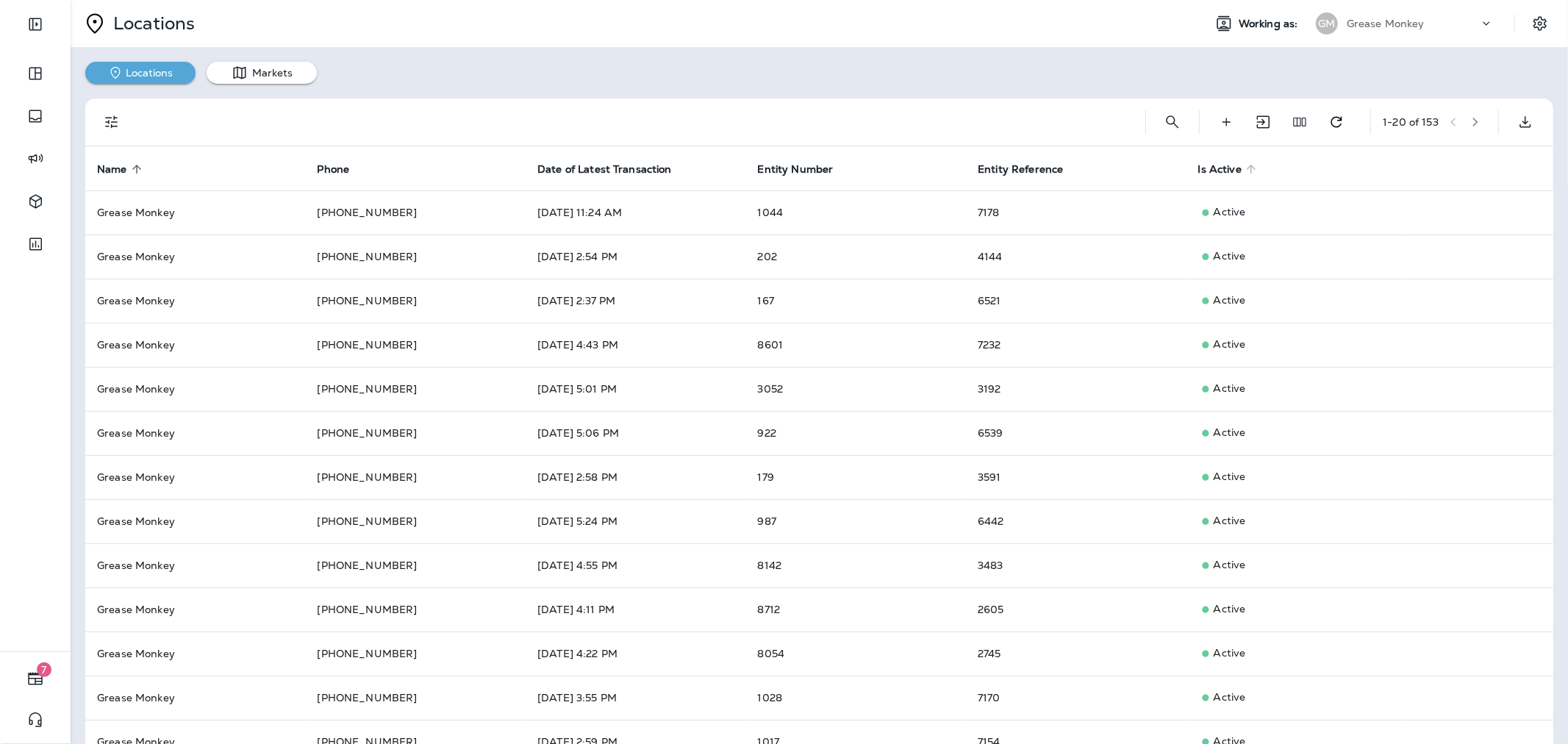
click at [1225, 166] on span "Is Active" at bounding box center [1220, 169] width 43 height 12
click at [1473, 120] on icon "button" at bounding box center [1476, 122] width 5 height 9
click at [1470, 121] on icon "button" at bounding box center [1475, 122] width 10 height 10
click at [1470, 122] on icon "button" at bounding box center [1475, 122] width 10 height 10
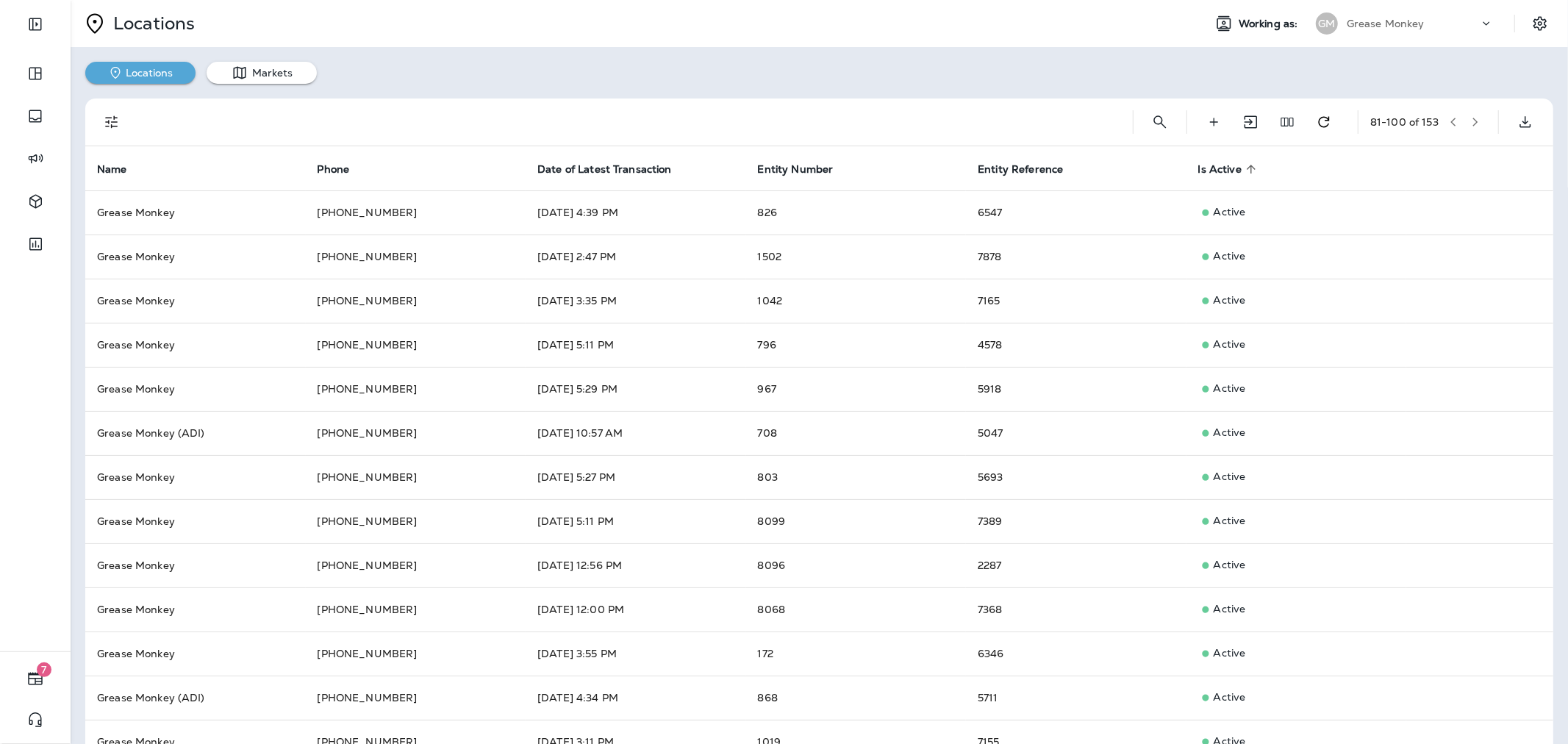
click at [1464, 125] on button "button" at bounding box center [1475, 122] width 22 height 22
click at [1464, 115] on button "button" at bounding box center [1475, 122] width 22 height 22
click at [1464, 119] on button "button" at bounding box center [1475, 122] width 22 height 22
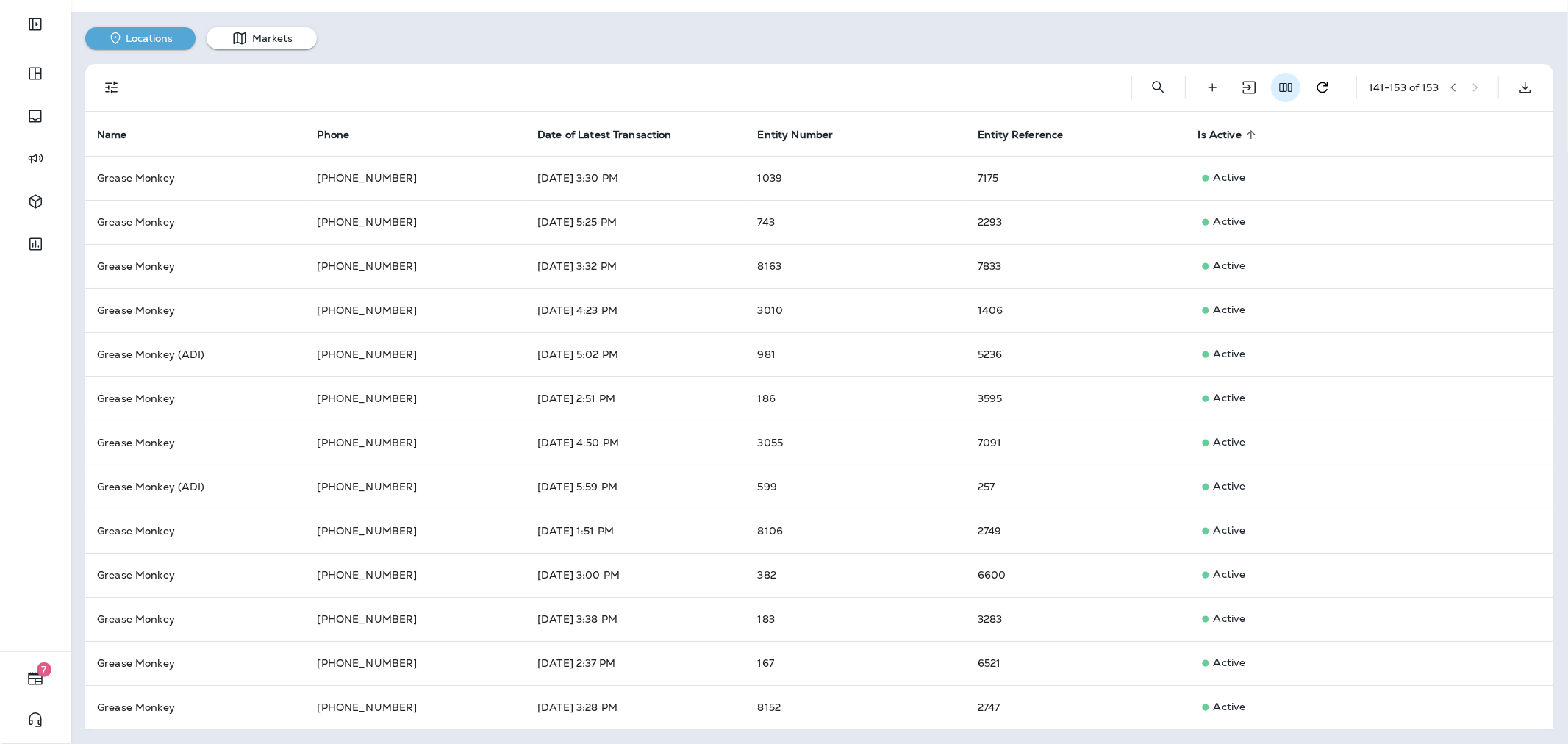
click at [1278, 82] on icon "Edit Fields" at bounding box center [1286, 88] width 15 height 15
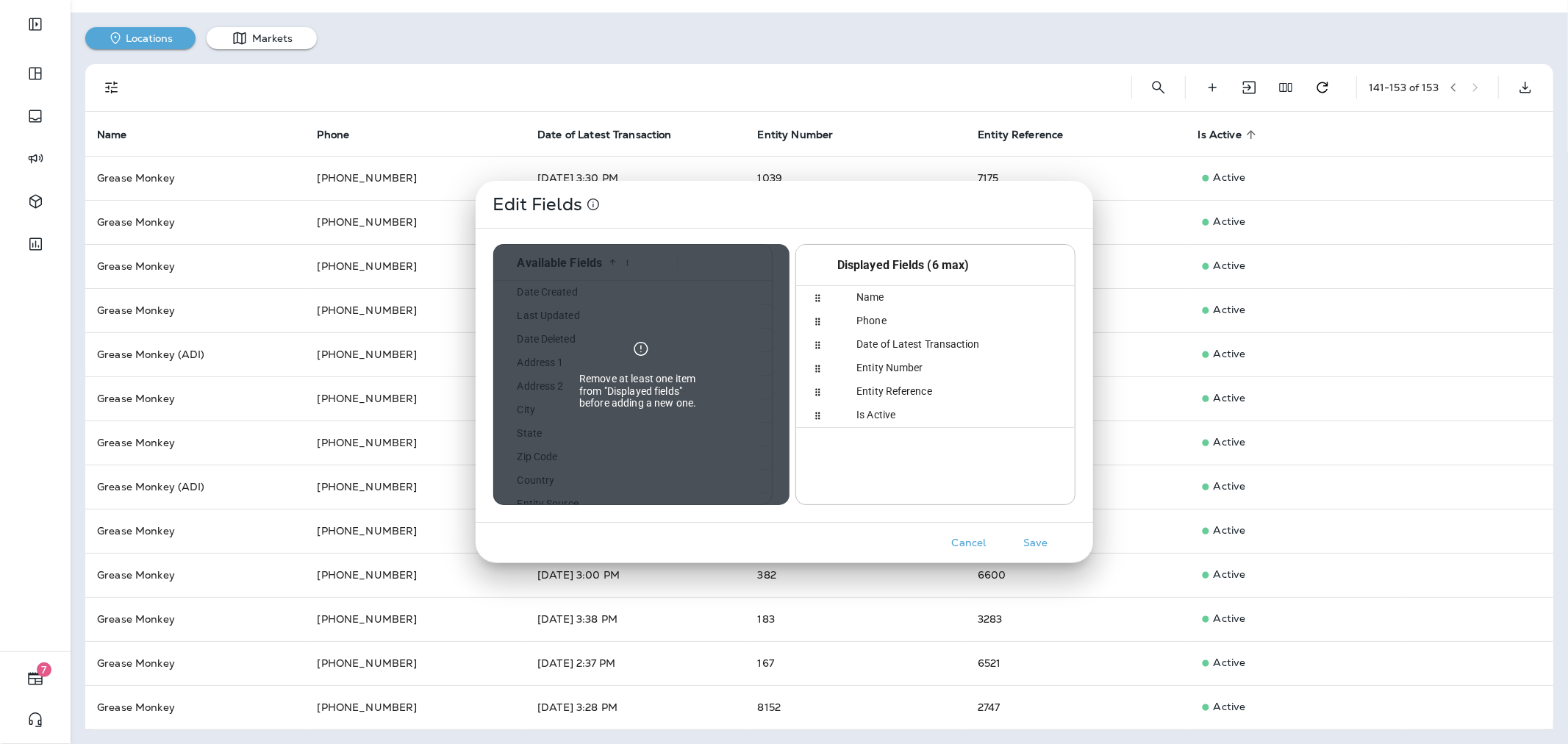
click at [892, 340] on span "Date of Latest Transaction" at bounding box center [909, 344] width 140 height 12
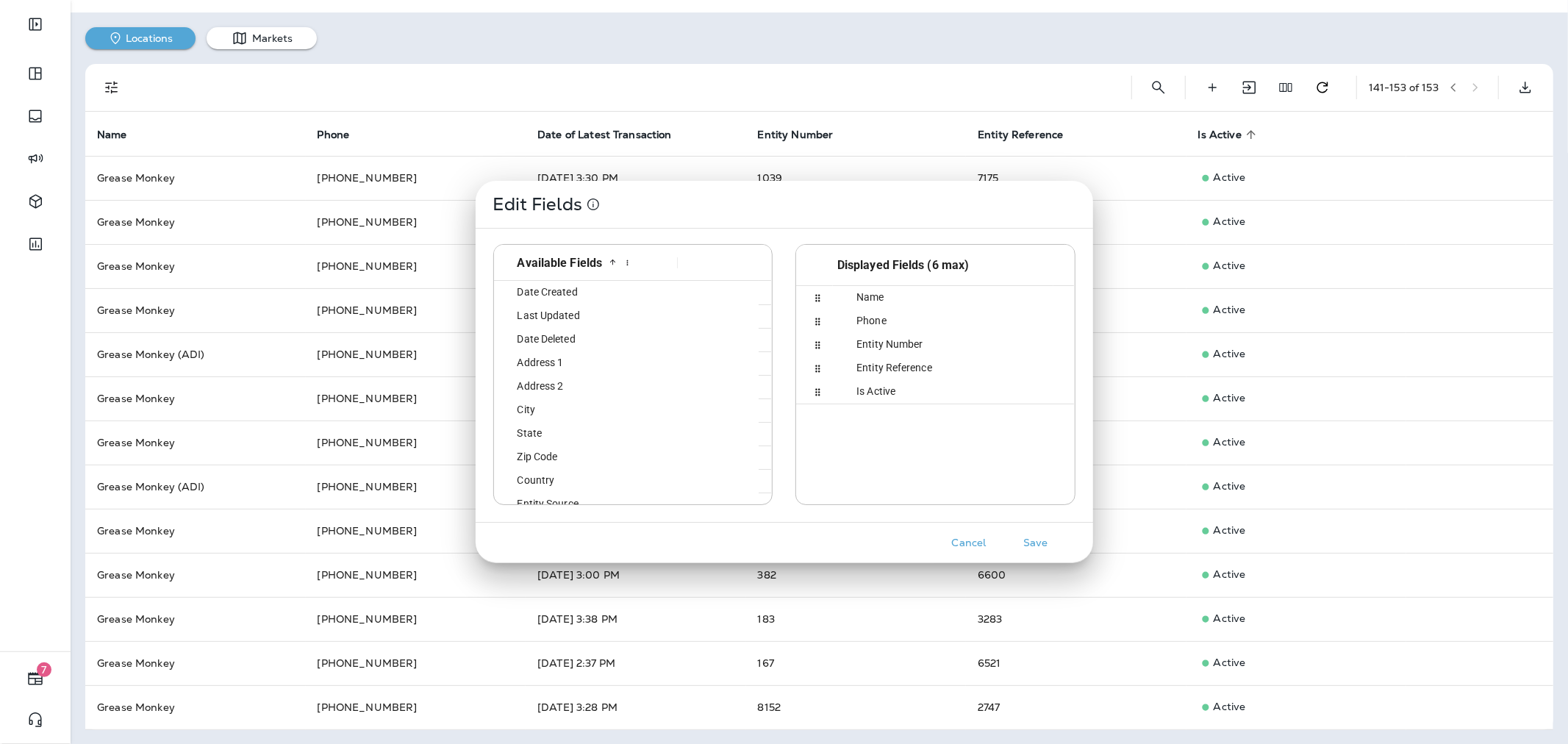
click at [589, 370] on div "Address 1" at bounding box center [584, 362] width 170 height 22
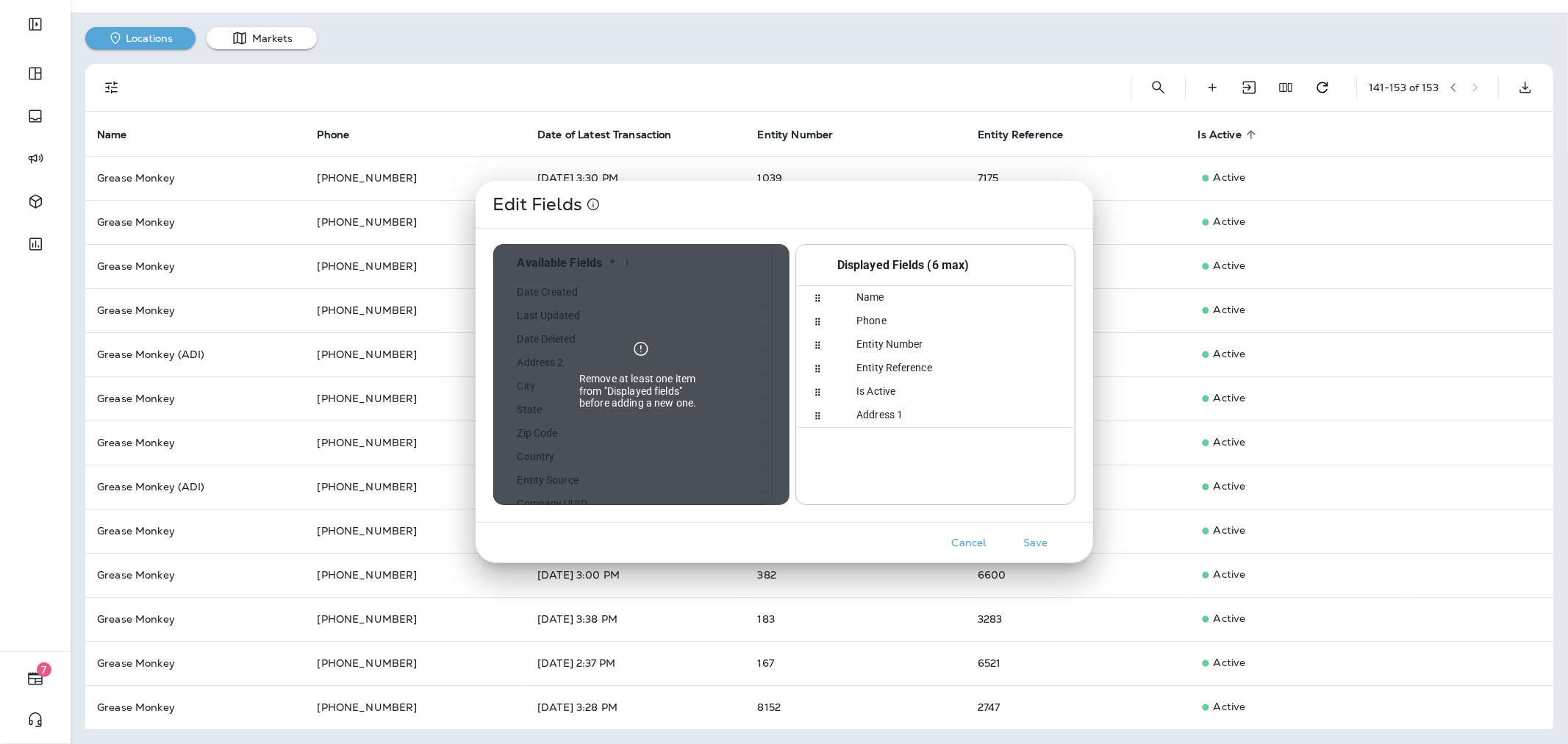
click at [1053, 544] on button "Save" at bounding box center [1036, 542] width 55 height 22
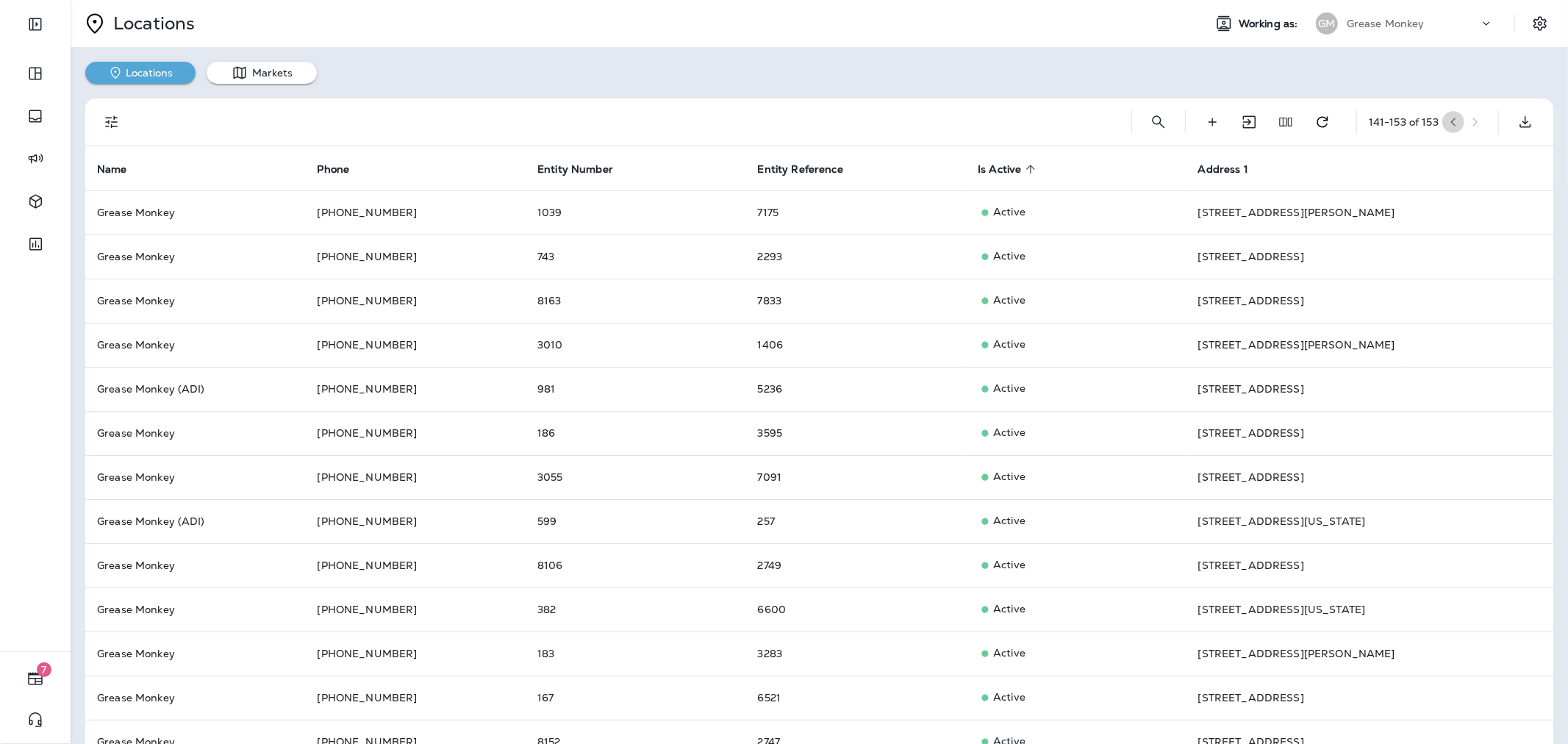
click at [1446, 120] on button "button" at bounding box center [1453, 122] width 22 height 22
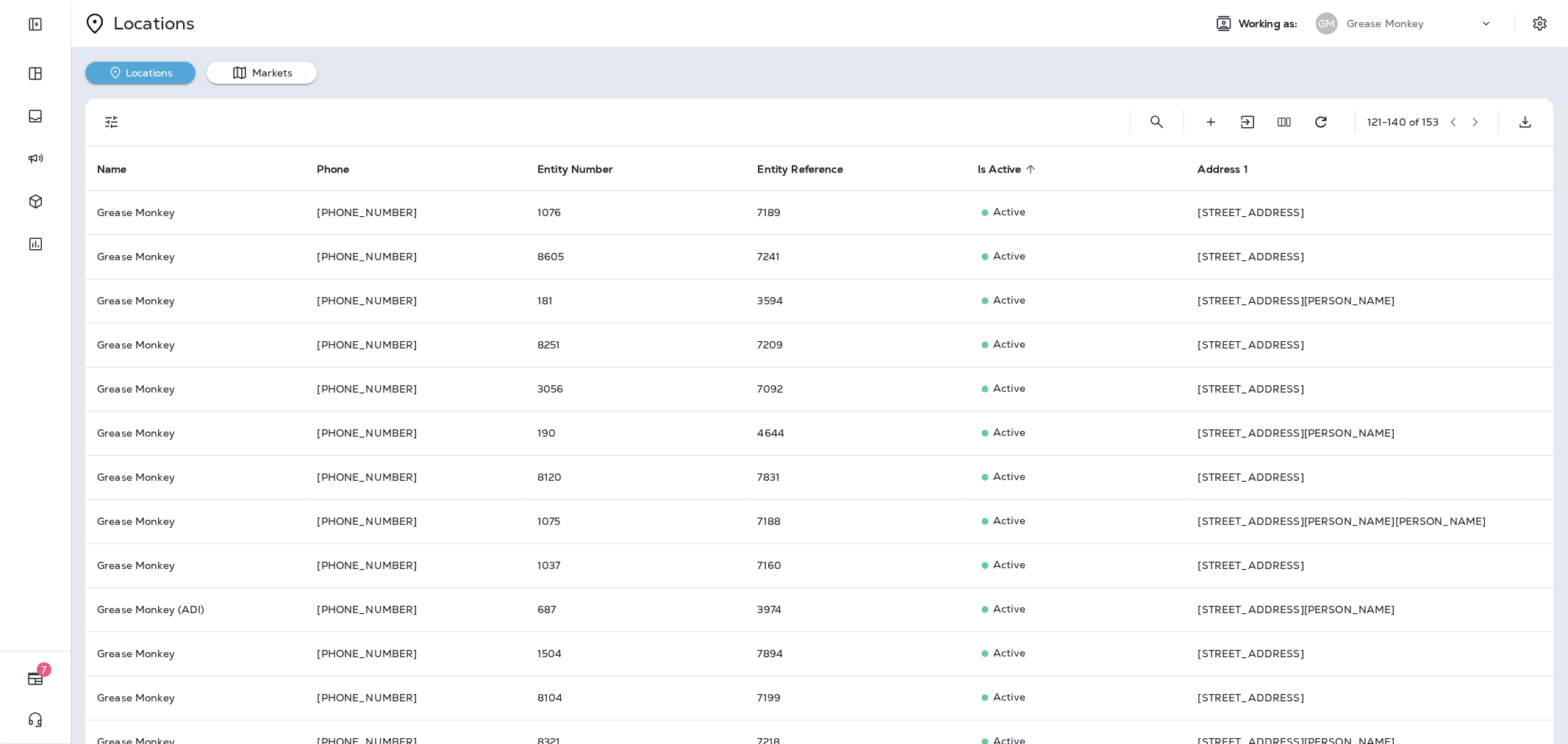
click at [1402, 61] on div "Locations Markets" at bounding box center [819, 66] width 1497 height 37
click at [1150, 120] on icon "Search Locations" at bounding box center [1156, 121] width 12 height 12
click at [1109, 123] on input "text" at bounding box center [1092, 120] width 131 height 39
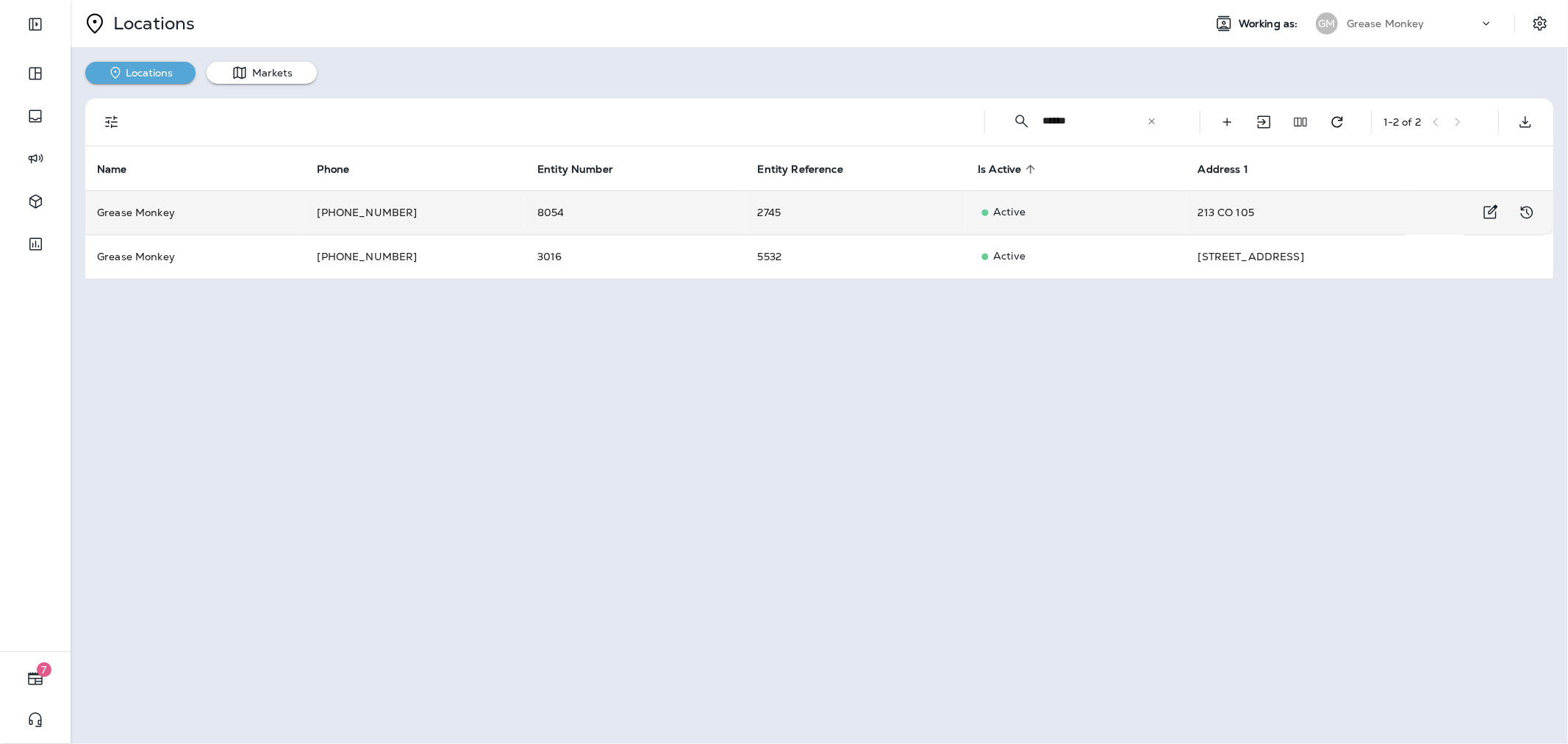
type input "******"
click at [641, 215] on td "8054" at bounding box center [636, 212] width 221 height 44
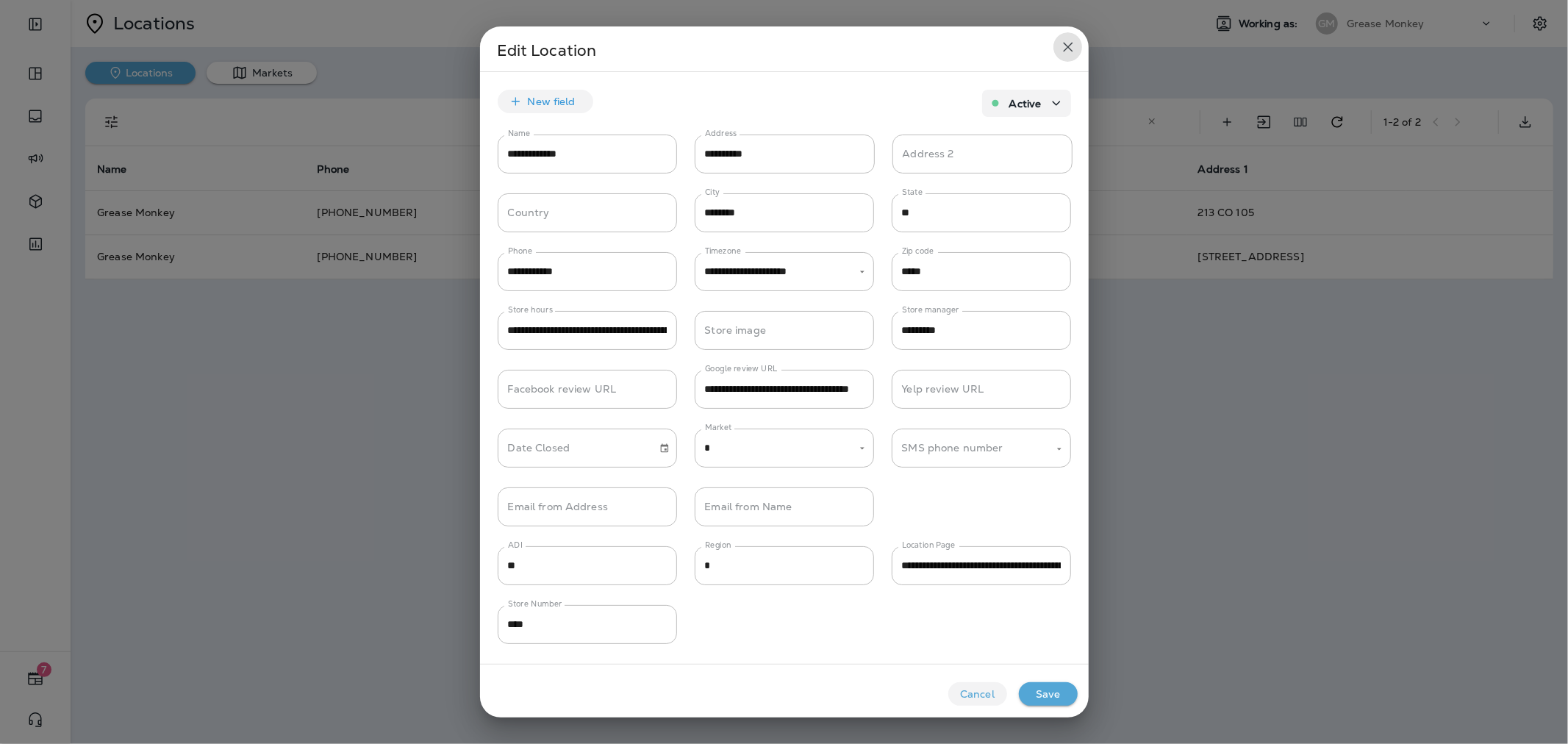
click at [1064, 48] on icon "close" at bounding box center [1067, 46] width 17 height 17
